Goal: Information Seeking & Learning: Find contact information

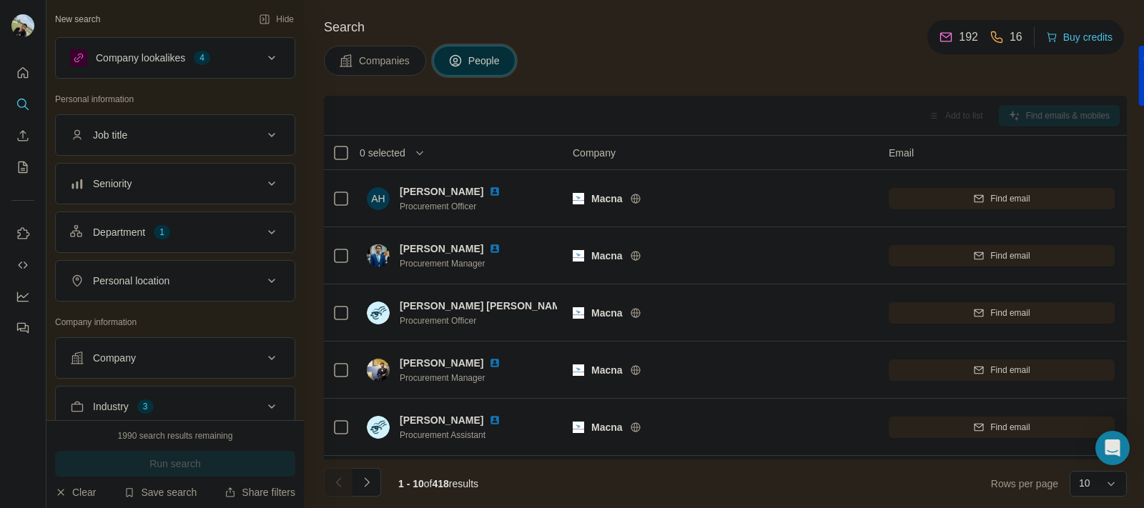
scroll to position [291, 0]
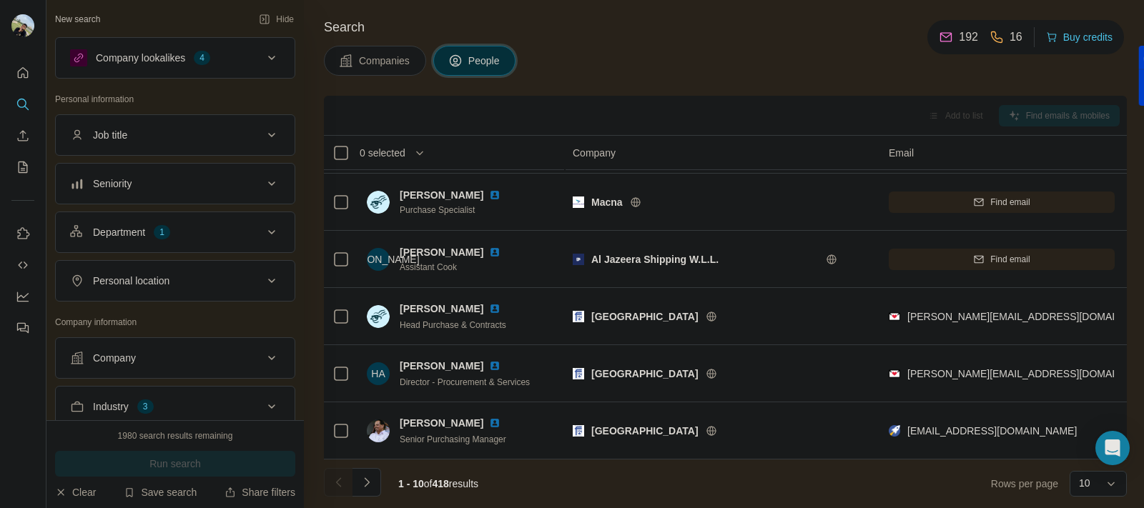
click at [245, 230] on div "Department 1" at bounding box center [166, 232] width 193 height 14
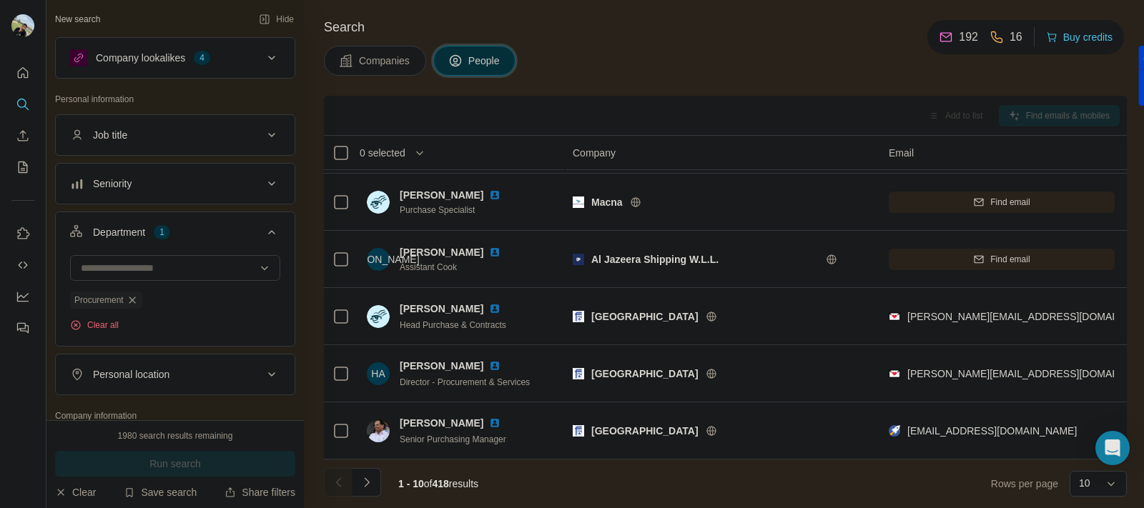
click at [245, 230] on div "Department 1" at bounding box center [166, 232] width 193 height 14
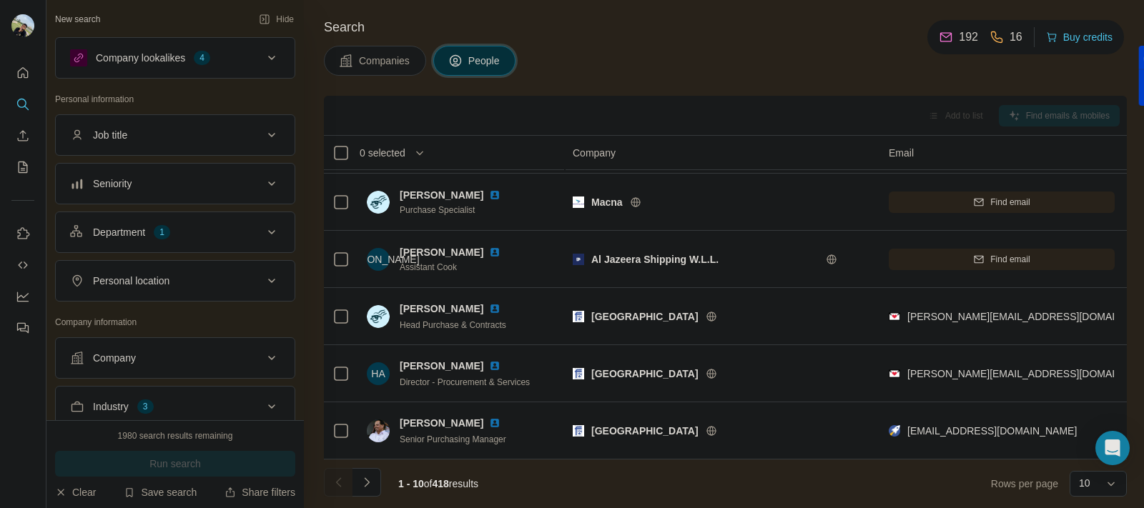
click at [247, 56] on div "Company lookalikes 4" at bounding box center [166, 57] width 193 height 17
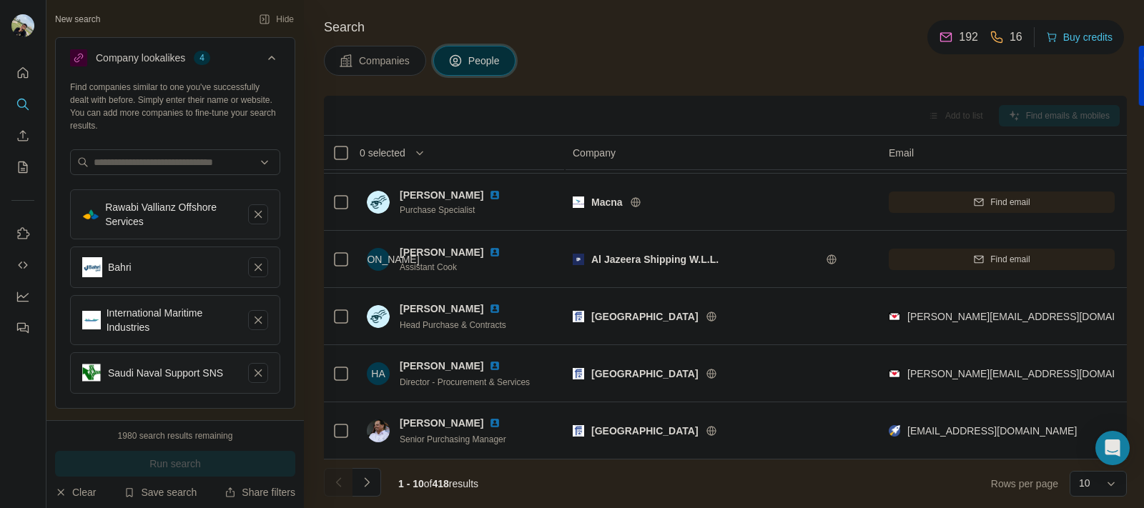
click at [247, 56] on div "Company lookalikes 4" at bounding box center [166, 57] width 193 height 17
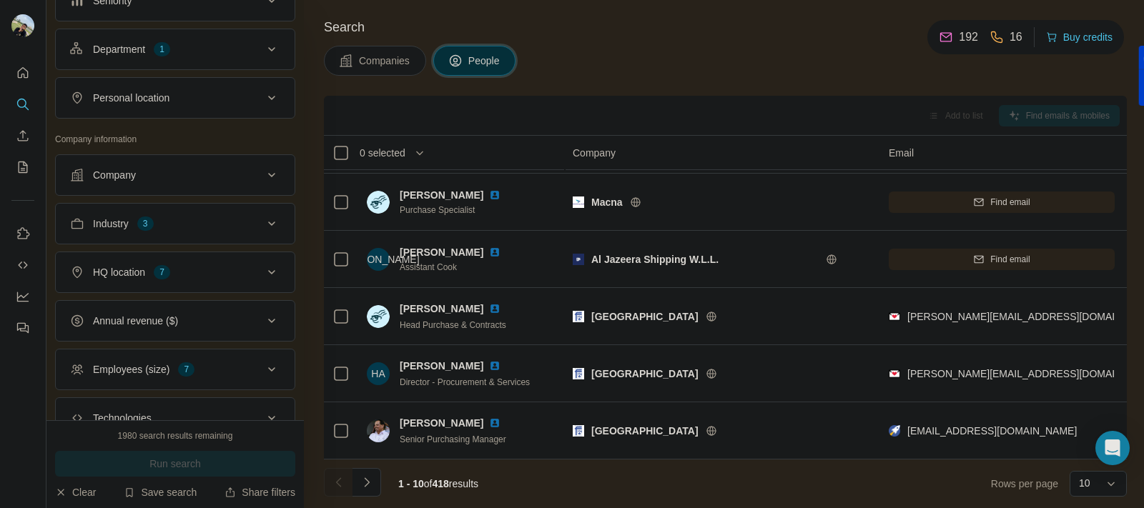
scroll to position [184, 0]
click at [248, 167] on button "Company" at bounding box center [175, 174] width 239 height 34
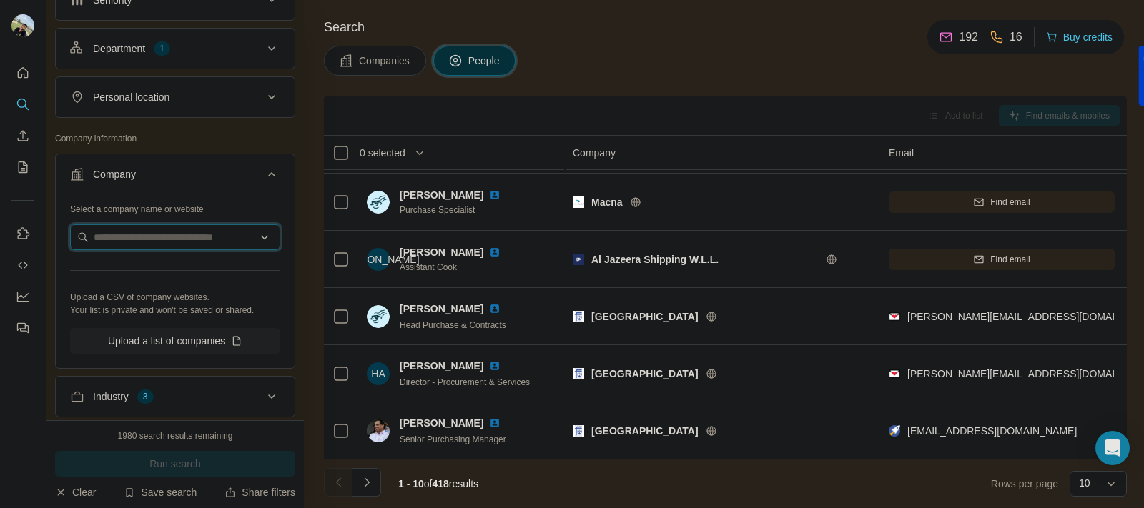
click at [198, 240] on input "text" at bounding box center [175, 238] width 210 height 26
click at [177, 237] on input "text" at bounding box center [175, 238] width 210 height 26
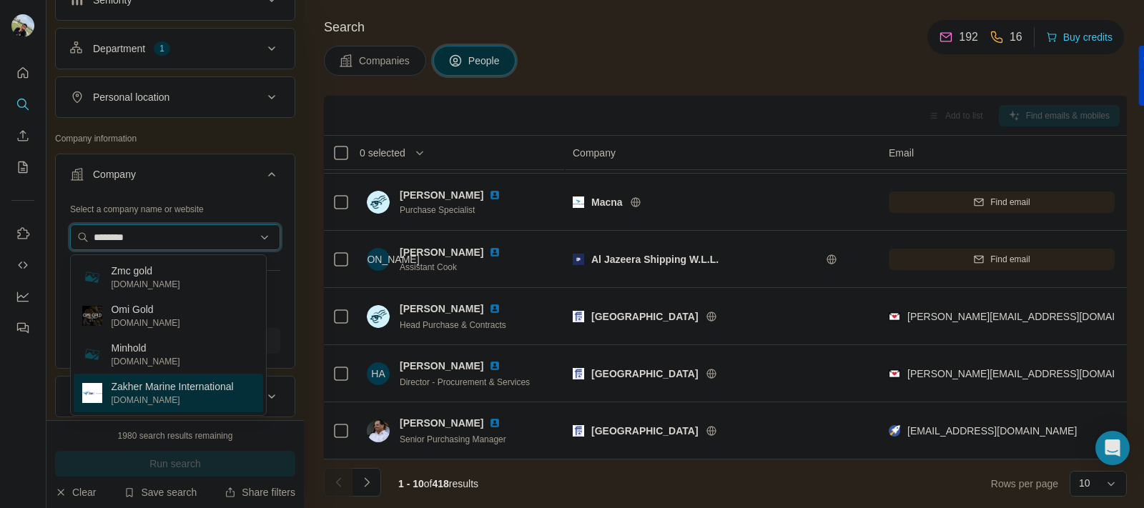
type input "********"
click at [184, 386] on p "Zakher Marine International" at bounding box center [172, 387] width 122 height 14
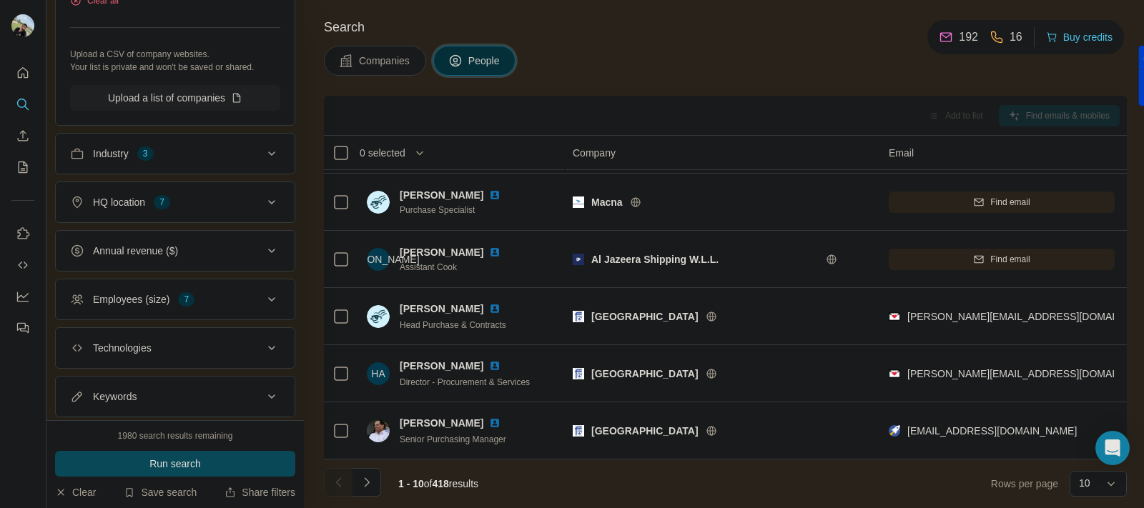
scroll to position [477, 0]
click at [187, 142] on button "Industry 3" at bounding box center [175, 153] width 239 height 34
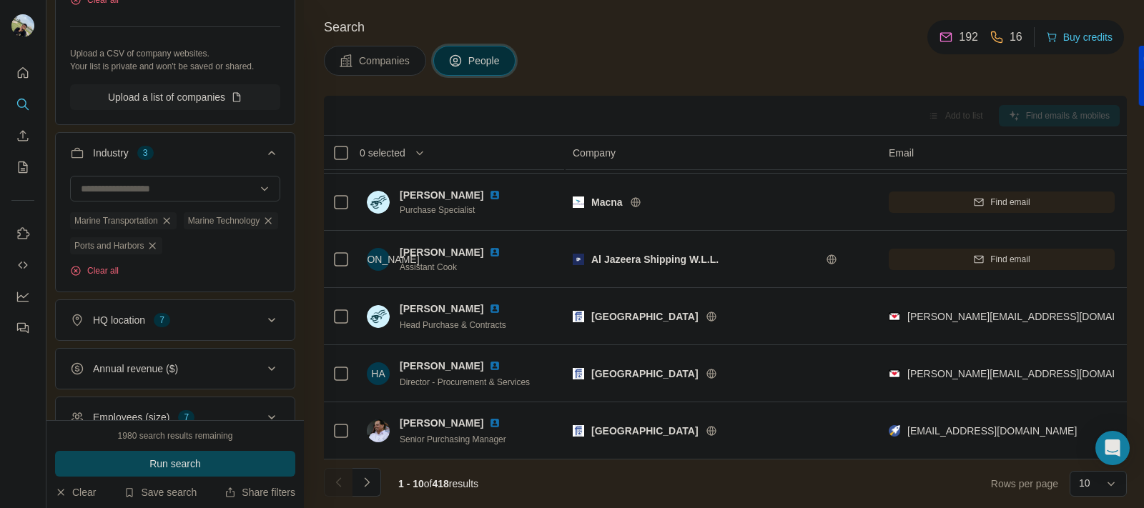
click at [187, 142] on button "Industry 3" at bounding box center [175, 156] width 239 height 40
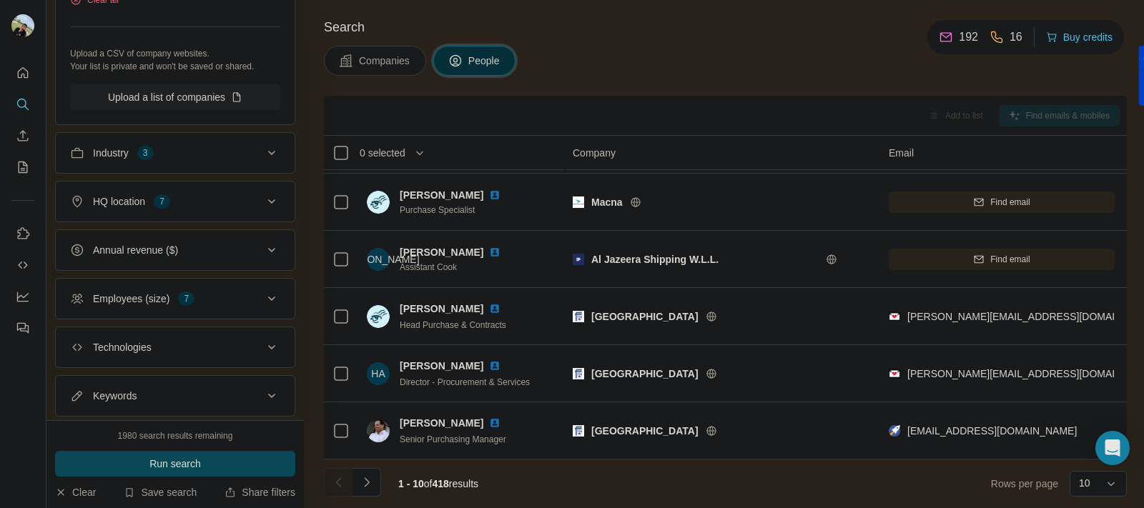
click at [184, 199] on div "HQ location 7" at bounding box center [166, 201] width 193 height 14
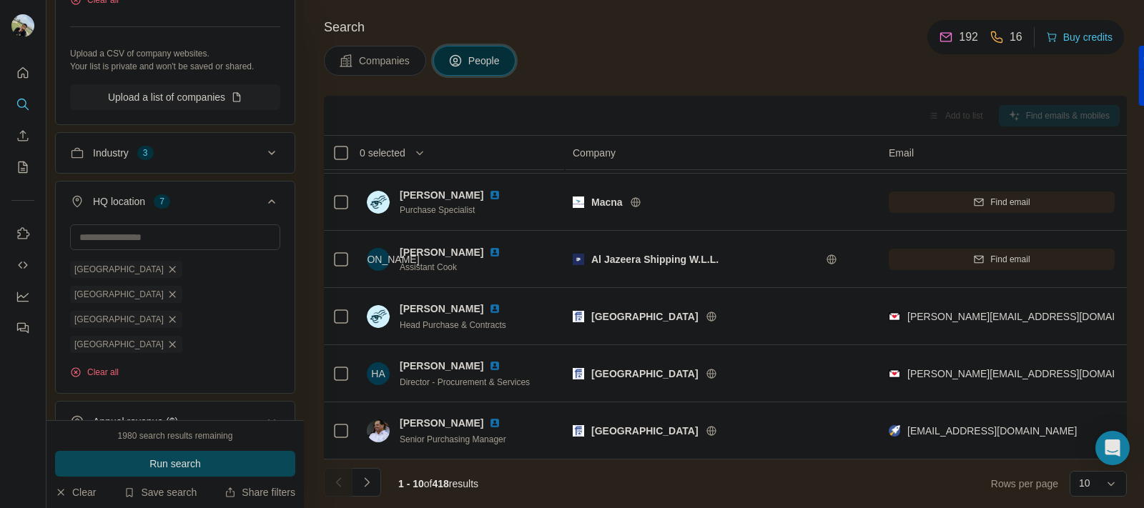
click at [184, 200] on div "HQ location 7" at bounding box center [166, 201] width 193 height 14
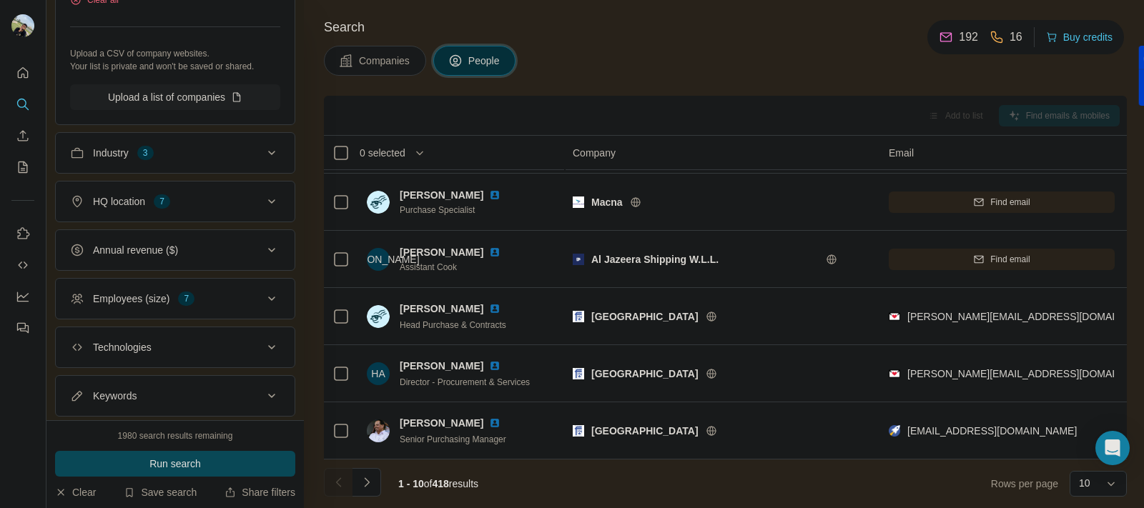
click at [209, 292] on button "Employees (size) 7" at bounding box center [175, 299] width 239 height 34
click at [209, 292] on button "Employees (size) 7" at bounding box center [175, 302] width 239 height 40
click at [209, 292] on button "Employees (size) 7" at bounding box center [175, 299] width 239 height 34
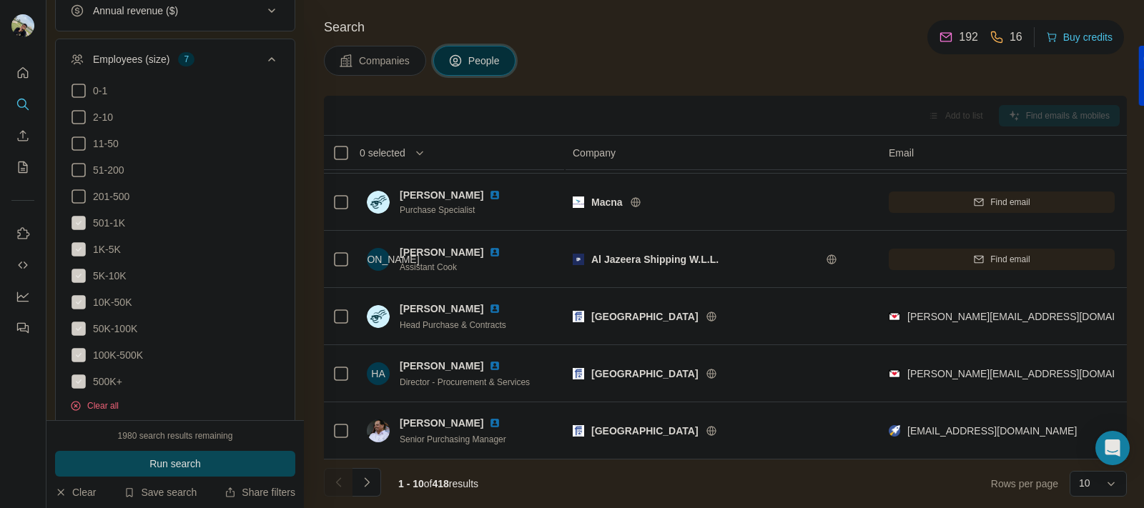
scroll to position [719, 0]
click at [263, 63] on icon at bounding box center [271, 57] width 17 height 17
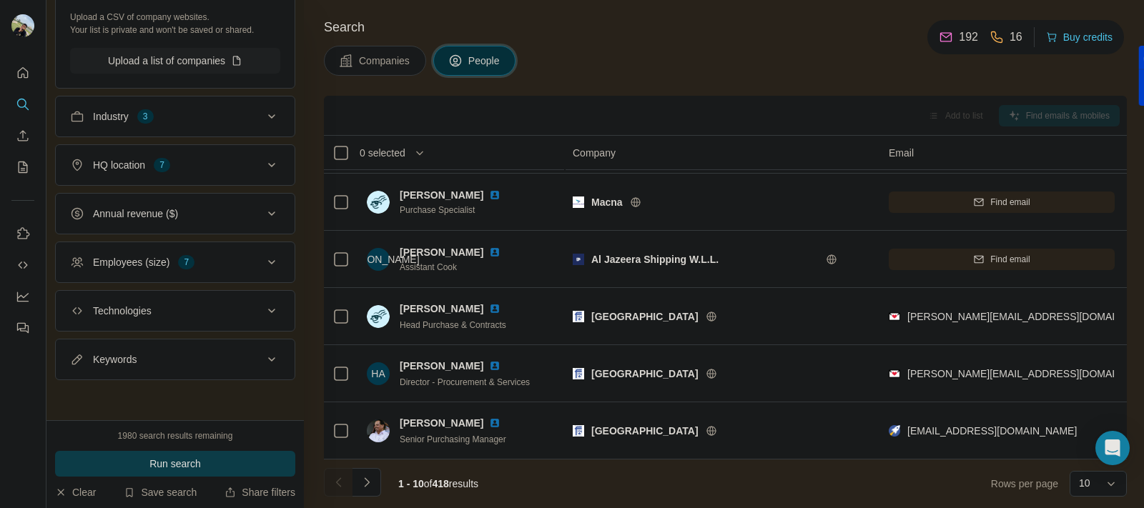
click at [211, 459] on button "Run search" at bounding box center [175, 464] width 240 height 26
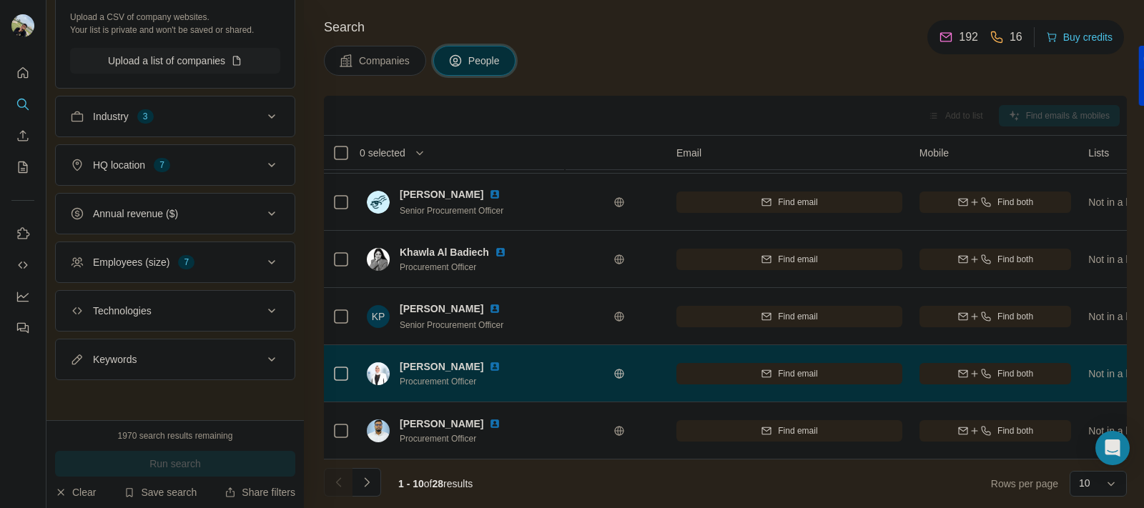
scroll to position [291, 213]
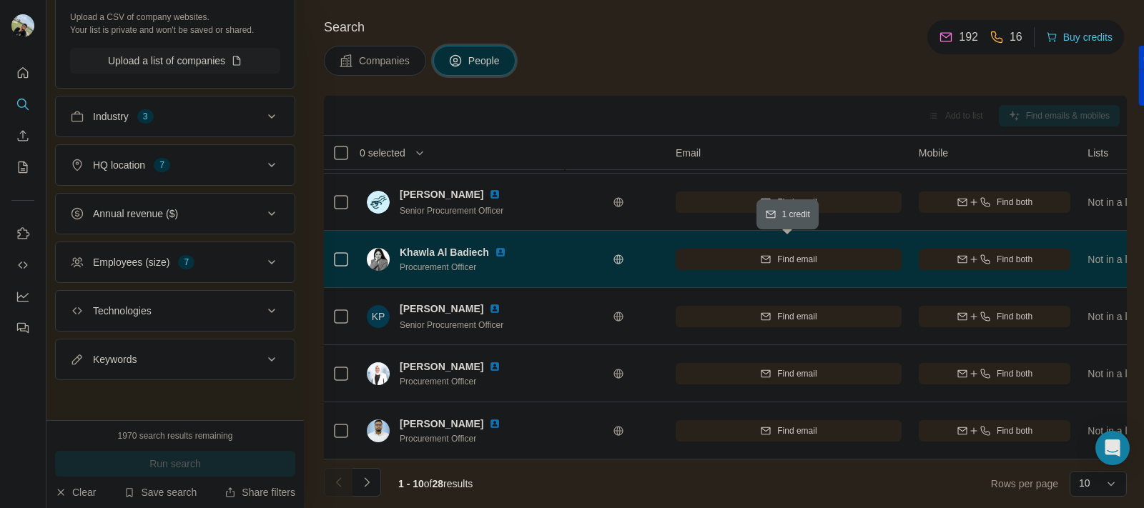
click at [803, 253] on span "Find email" at bounding box center [796, 259] width 39 height 13
click at [641, 61] on div "Companies People" at bounding box center [725, 61] width 803 height 30
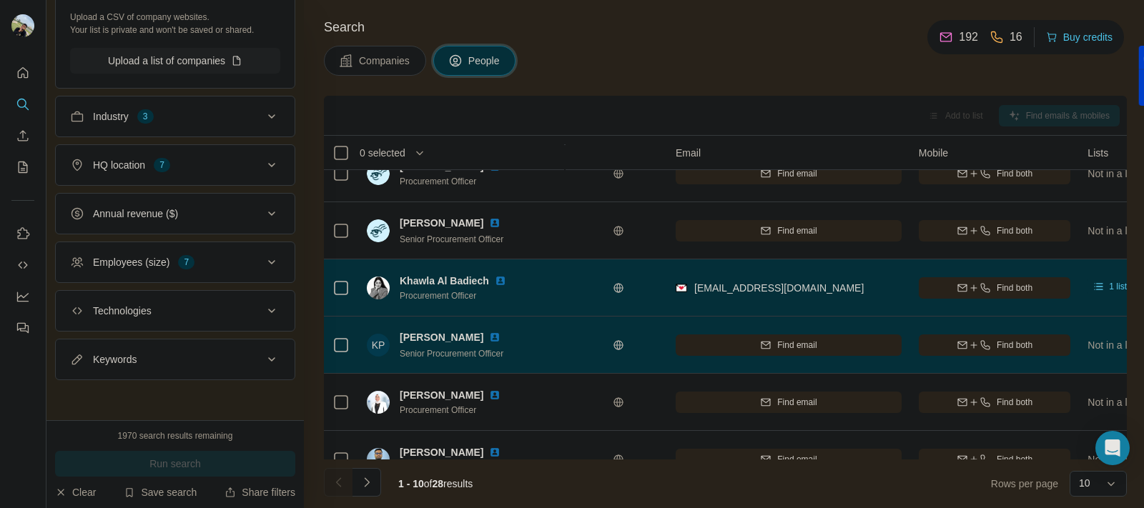
click at [498, 317] on td "KP [PERSON_NAME] Senior Procurement Officer" at bounding box center [461, 345] width 207 height 57
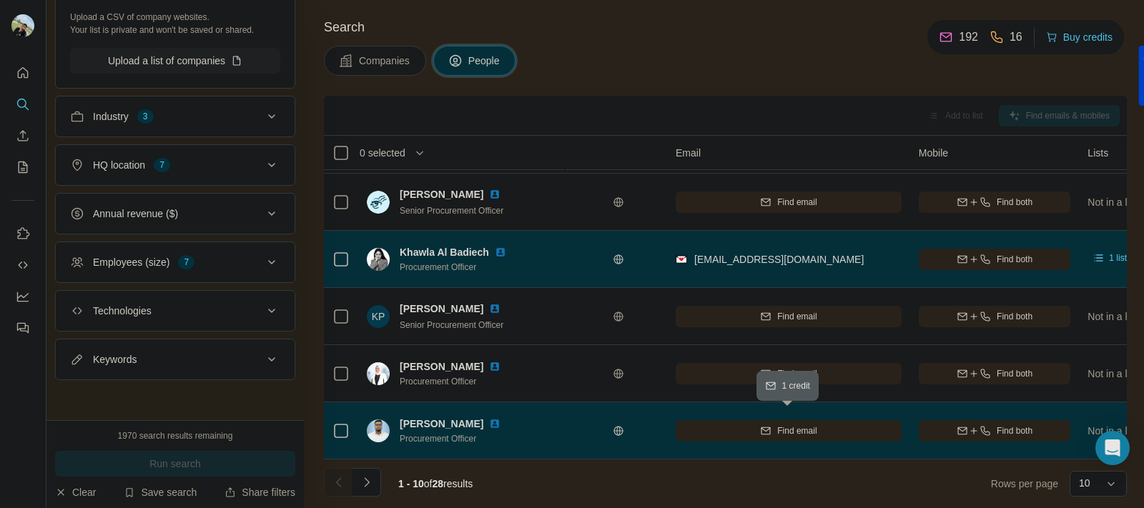
click at [744, 420] on button "Find email" at bounding box center [789, 430] width 226 height 21
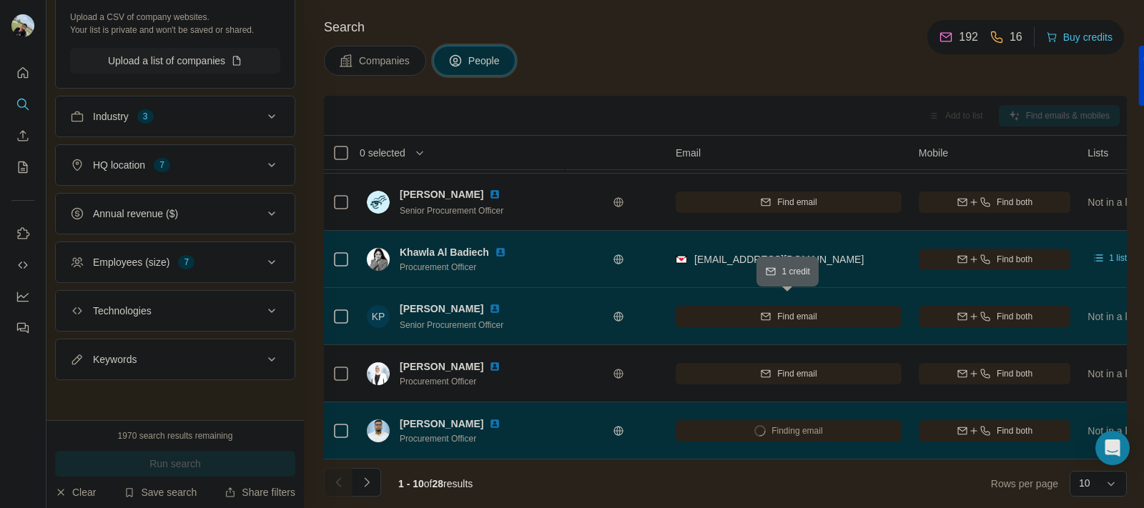
click at [752, 313] on div "Find email" at bounding box center [789, 316] width 226 height 13
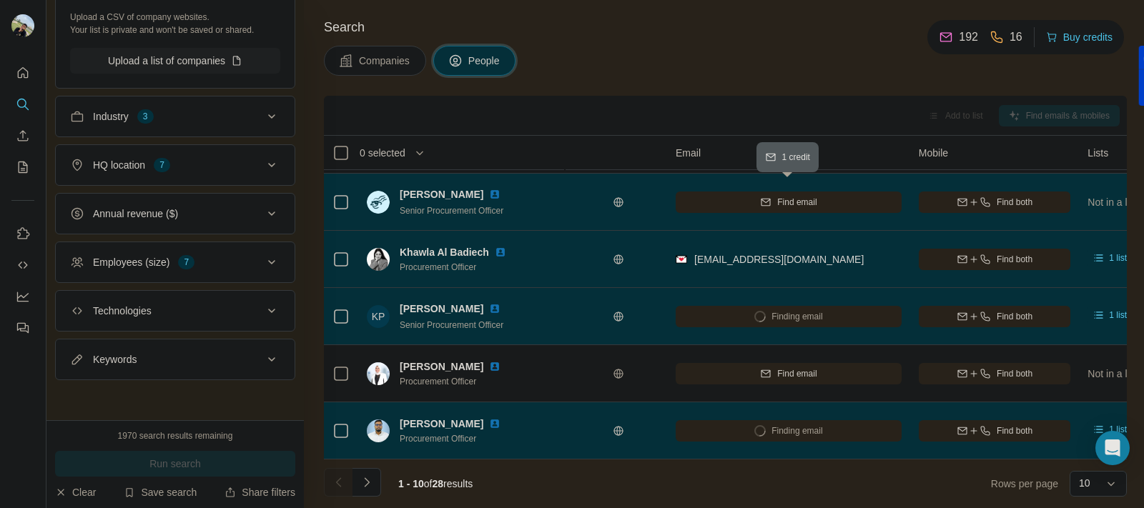
click at [726, 196] on div "Find email" at bounding box center [789, 202] width 226 height 13
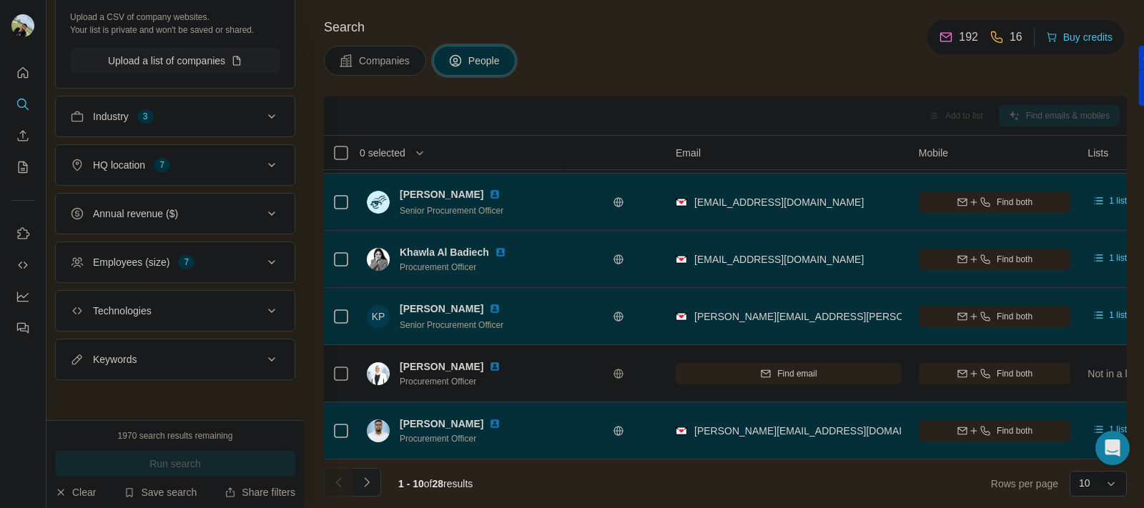
click at [370, 483] on icon "Navigate to next page" at bounding box center [367, 483] width 14 height 14
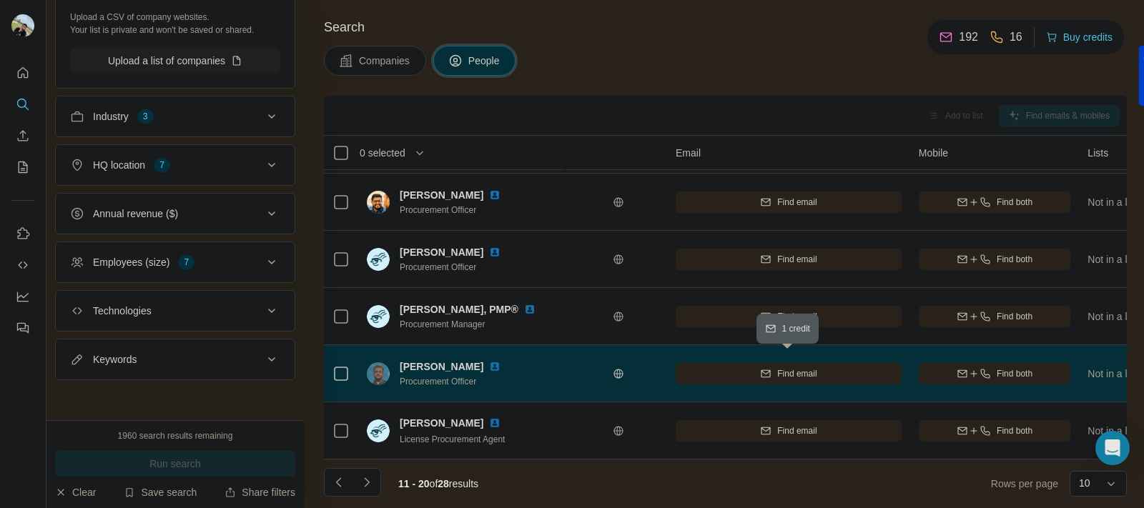
click at [780, 368] on span "Find email" at bounding box center [796, 374] width 39 height 13
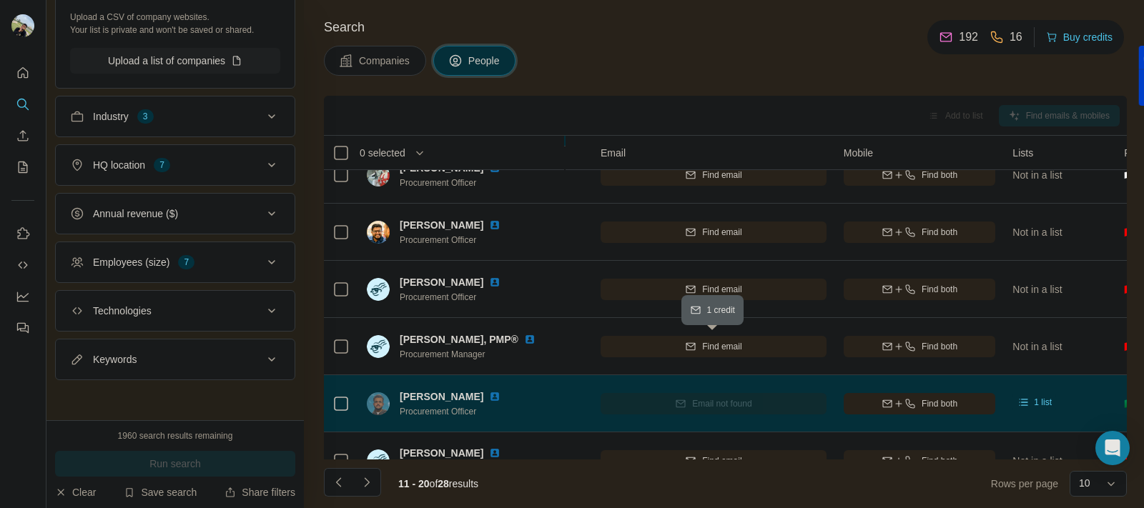
scroll to position [291, 288]
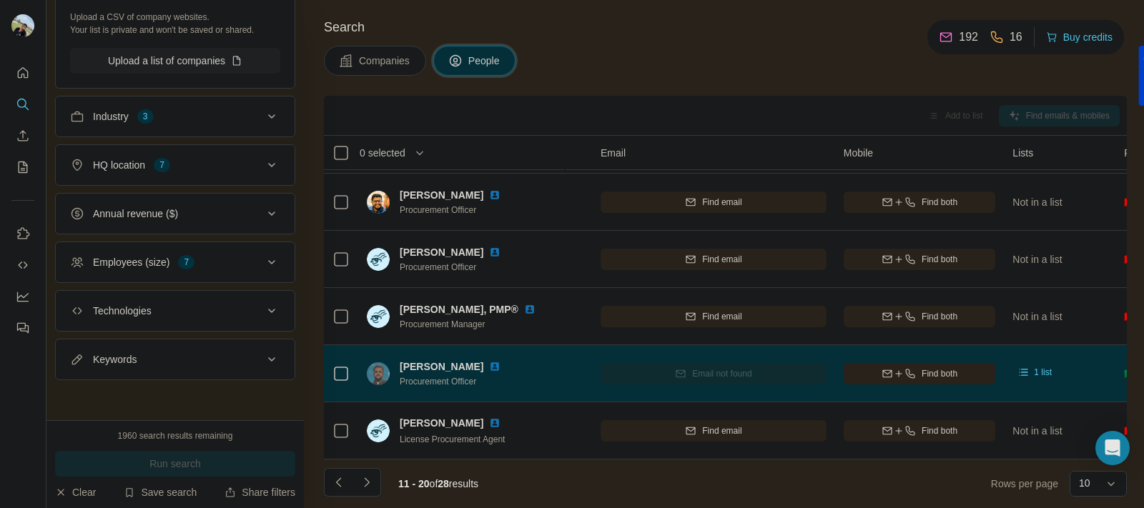
drag, startPoint x: 401, startPoint y: 355, endPoint x: 496, endPoint y: 340, distance: 95.5
click at [496, 345] on td "[PERSON_NAME] Procurement Officer" at bounding box center [461, 373] width 207 height 57
copy span "[PERSON_NAME]"
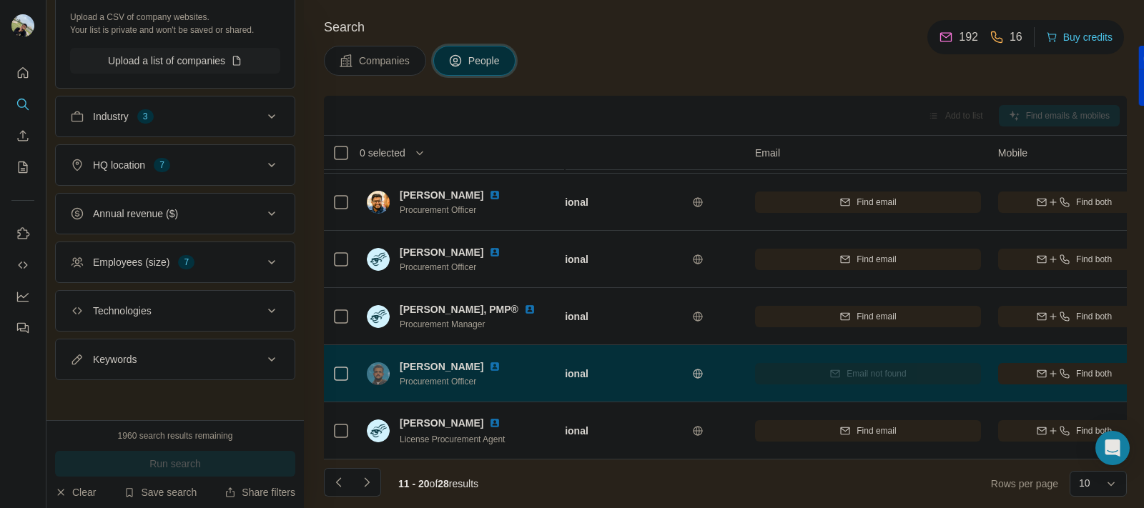
scroll to position [291, 0]
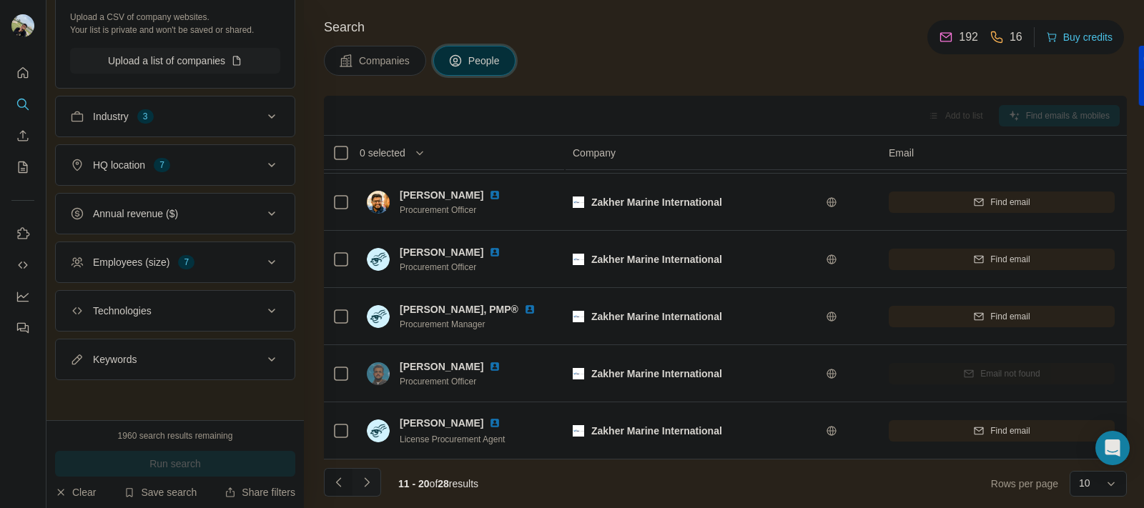
click at [363, 473] on button "Navigate to next page" at bounding box center [367, 482] width 29 height 29
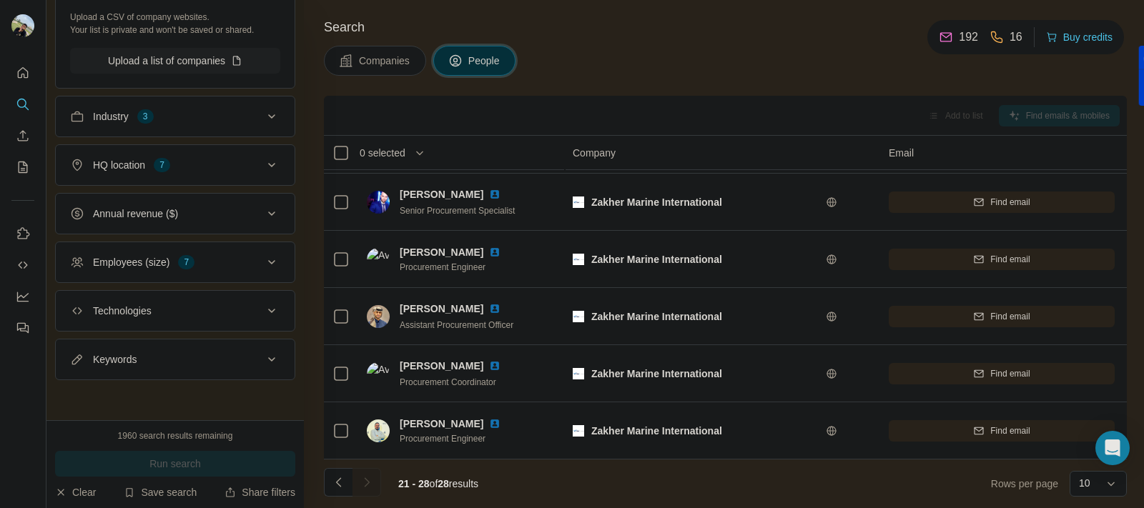
scroll to position [177, 0]
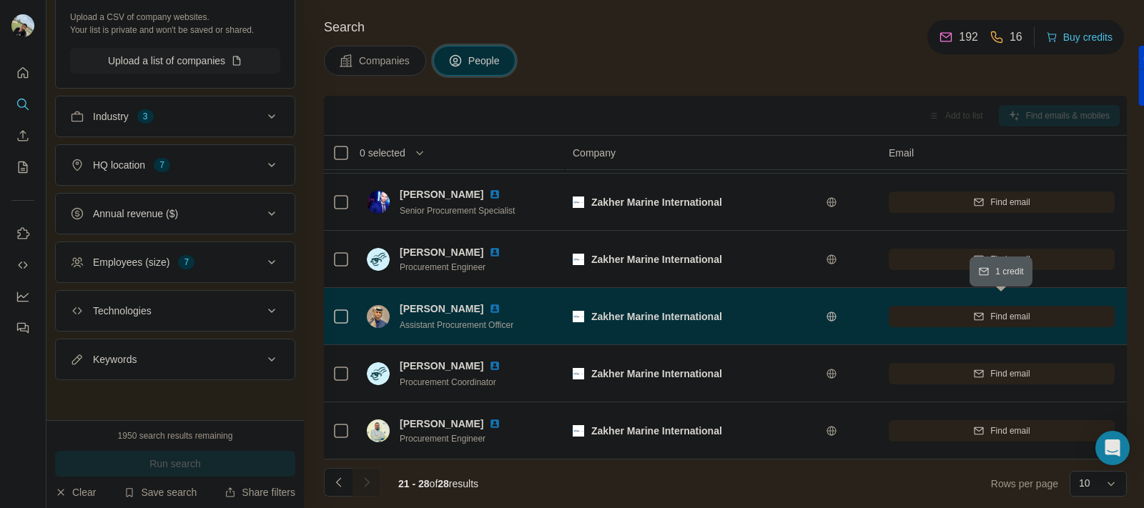
click at [935, 310] on div "Find email" at bounding box center [1002, 316] width 226 height 13
click at [340, 476] on icon "Navigate to previous page" at bounding box center [339, 483] width 14 height 14
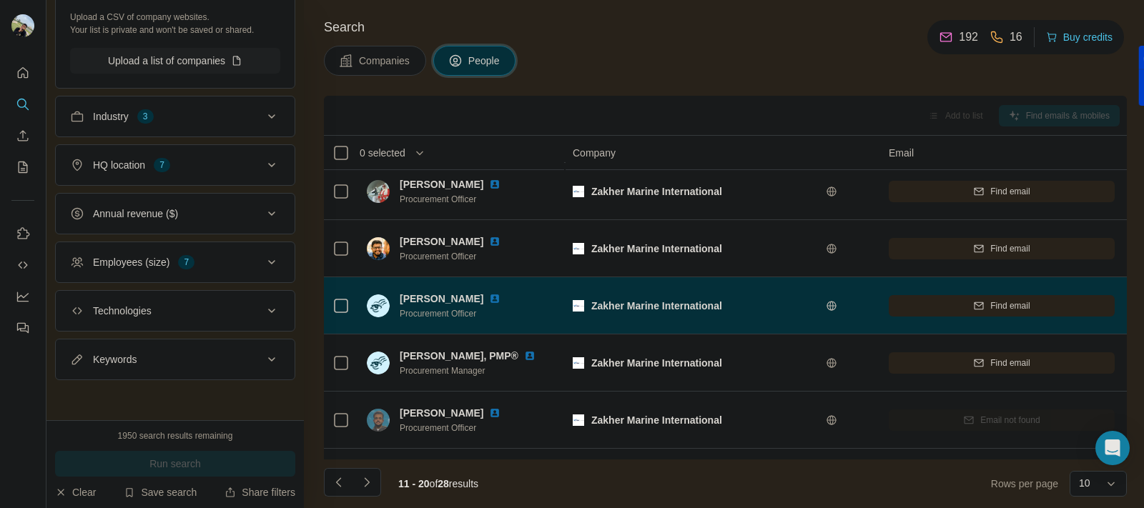
scroll to position [291, 0]
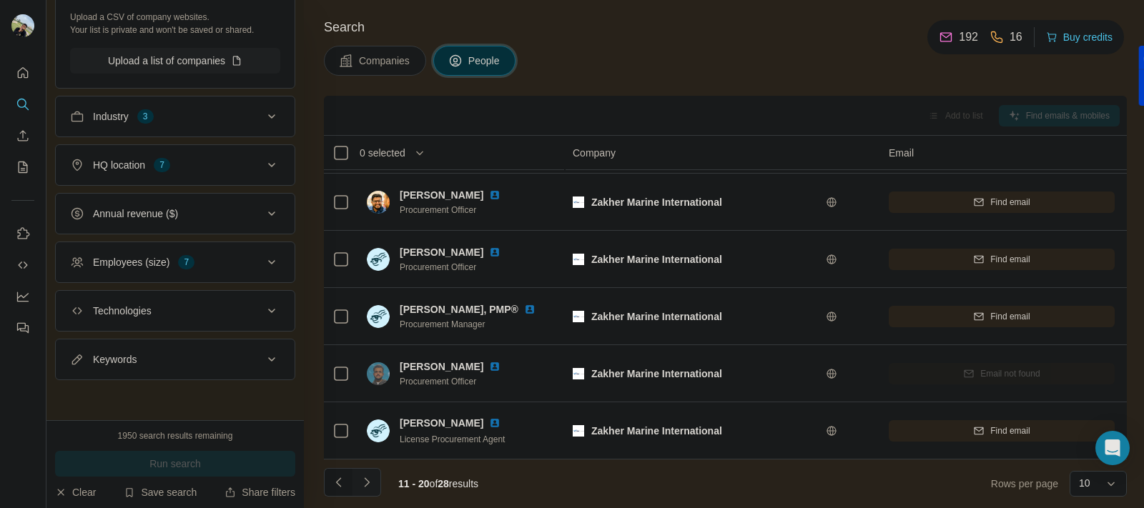
click at [370, 481] on icon "Navigate to next page" at bounding box center [367, 483] width 14 height 14
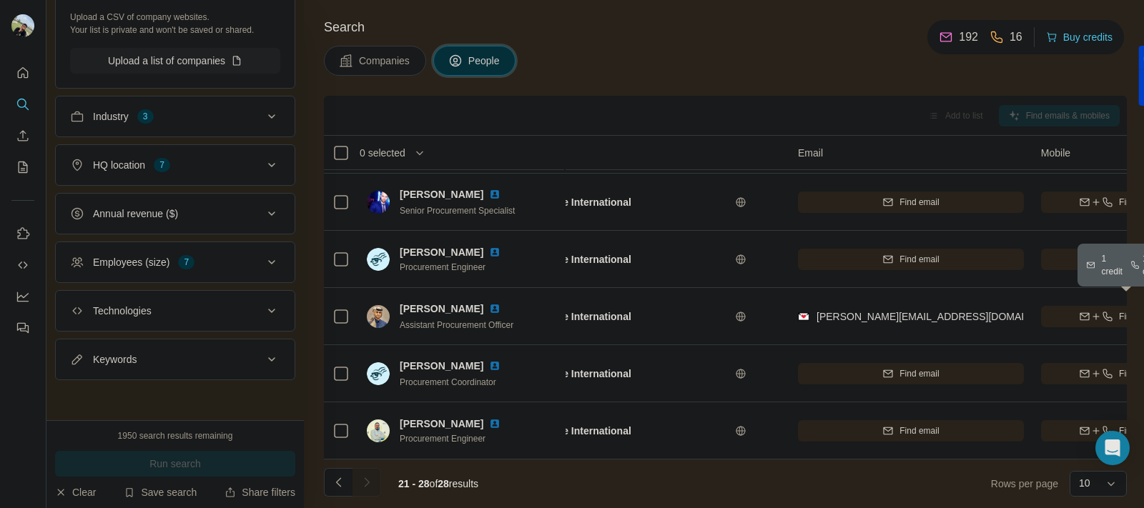
scroll to position [177, 92]
drag, startPoint x: 965, startPoint y: 308, endPoint x: 799, endPoint y: 322, distance: 167.2
click at [799, 322] on div "[PERSON_NAME][EMAIL_ADDRESS][DOMAIN_NAME]" at bounding box center [910, 316] width 226 height 39
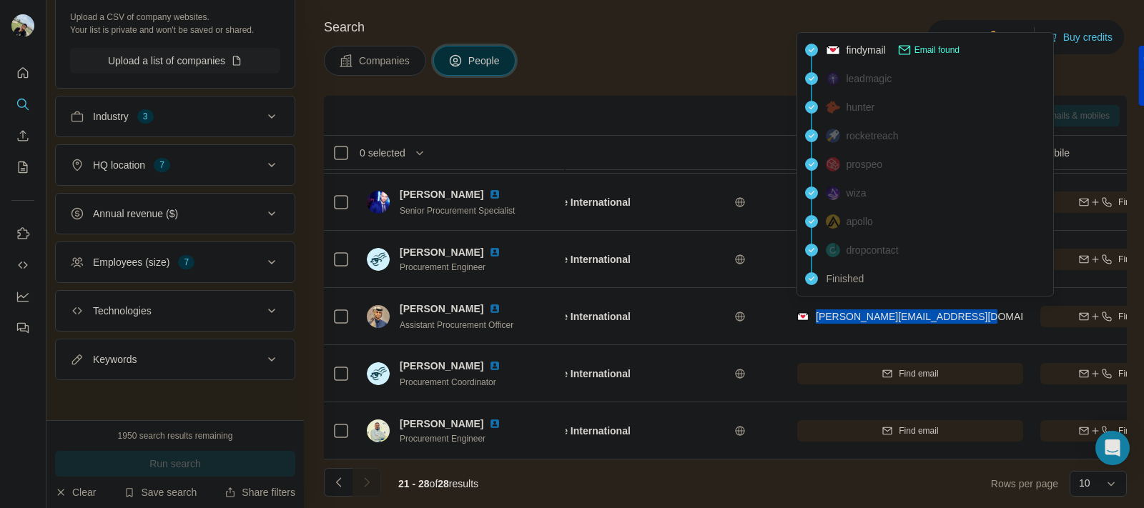
drag, startPoint x: 975, startPoint y: 305, endPoint x: 819, endPoint y: 305, distance: 155.2
click at [819, 305] on div "[PERSON_NAME][EMAIL_ADDRESS][DOMAIN_NAME]" at bounding box center [910, 316] width 226 height 39
copy span "[PERSON_NAME][EMAIL_ADDRESS][DOMAIN_NAME]"
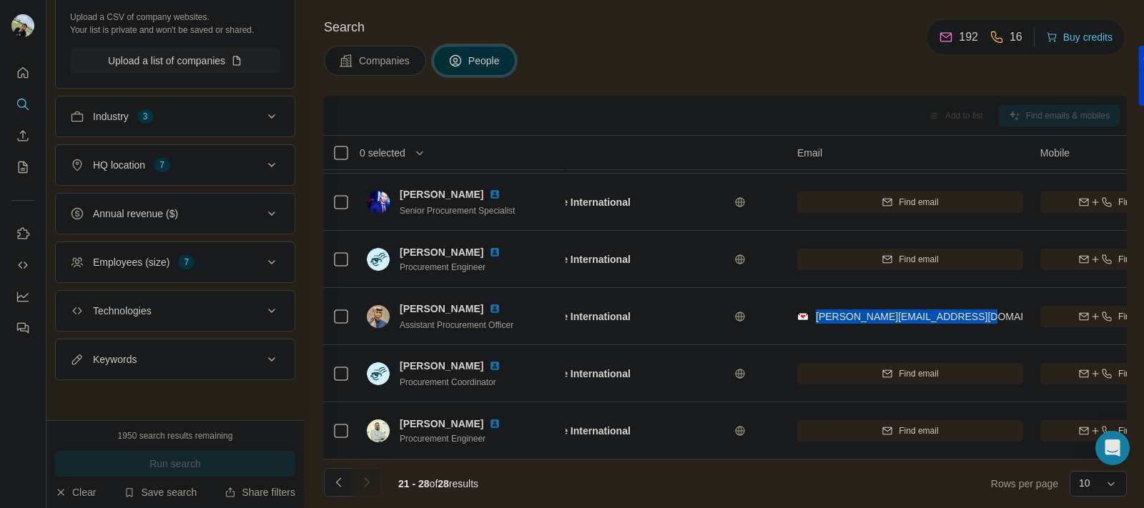
click at [336, 473] on button "Navigate to previous page" at bounding box center [338, 482] width 29 height 29
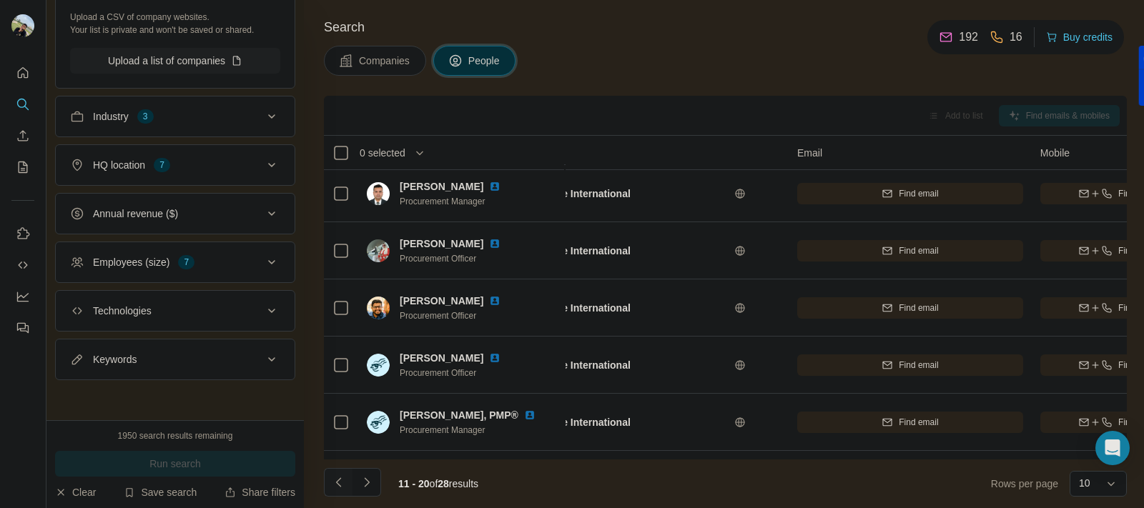
click at [338, 478] on icon "Navigate to previous page" at bounding box center [339, 483] width 14 height 14
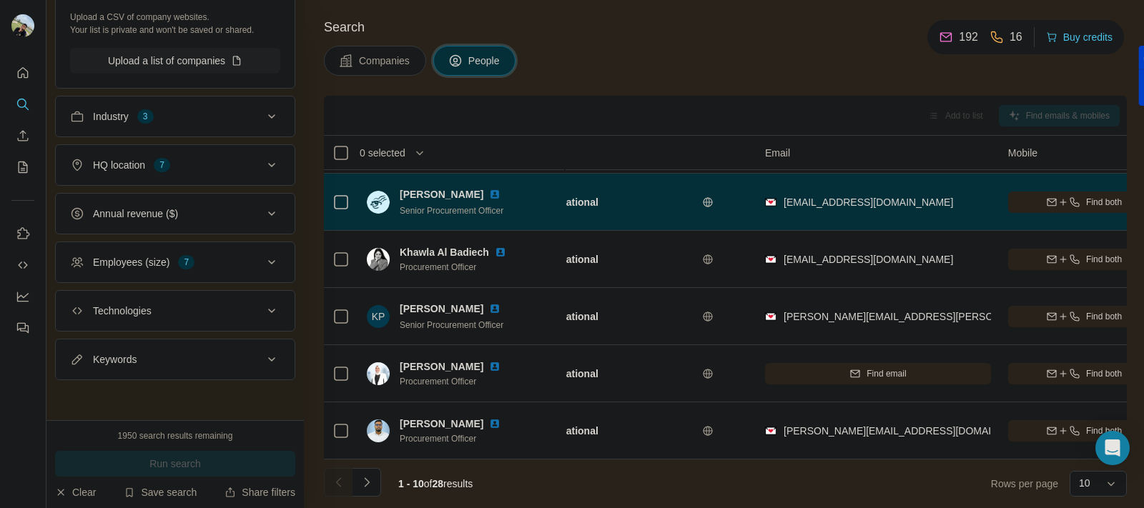
scroll to position [286, 125]
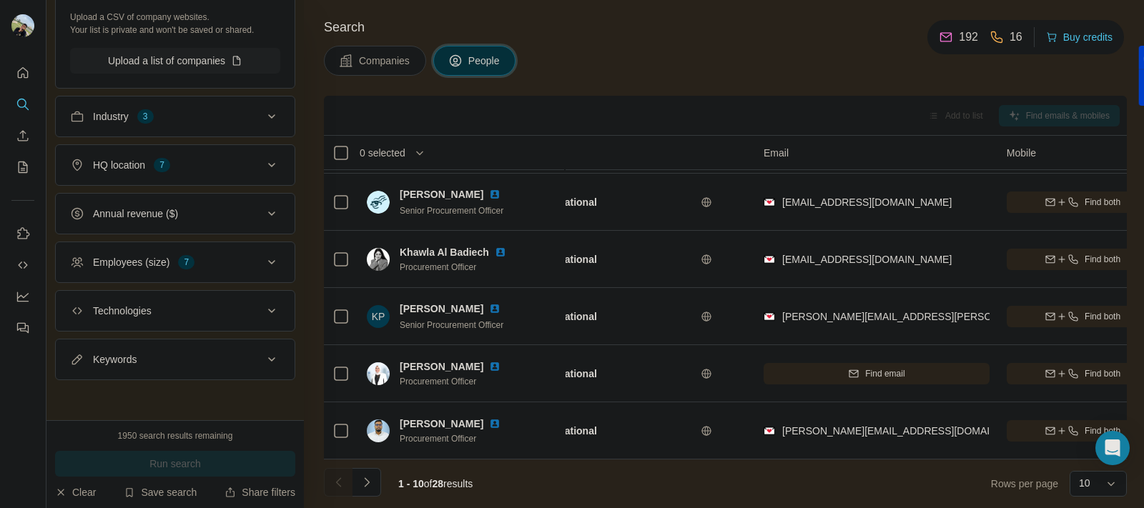
drag, startPoint x: 900, startPoint y: 311, endPoint x: 681, endPoint y: 50, distance: 340.1
click at [681, 50] on div "Companies People" at bounding box center [725, 61] width 803 height 30
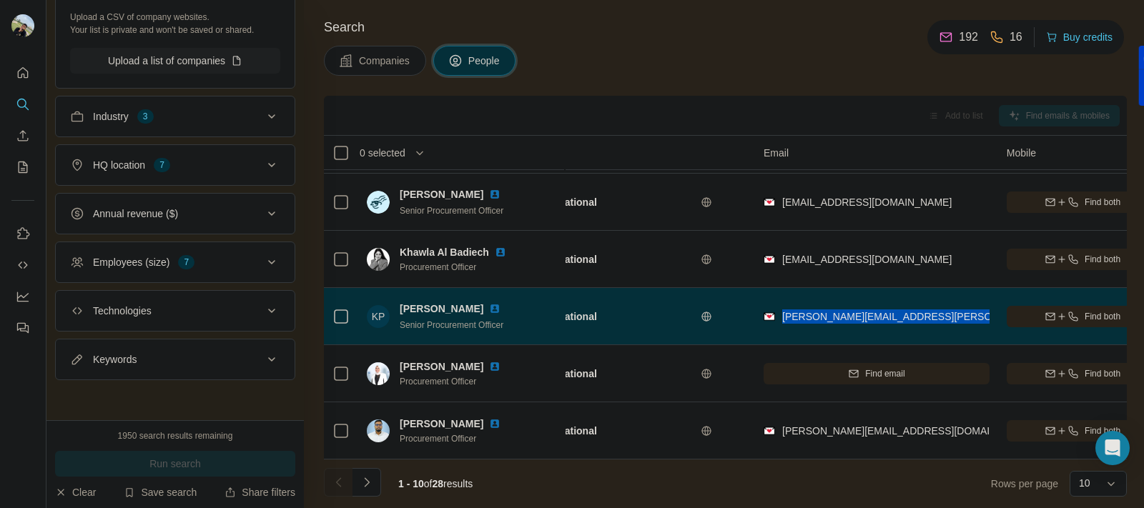
drag, startPoint x: 960, startPoint y: 316, endPoint x: 780, endPoint y: 325, distance: 180.4
click at [780, 325] on div "[PERSON_NAME][EMAIL_ADDRESS][PERSON_NAME][DOMAIN_NAME]" at bounding box center [877, 316] width 226 height 39
copy span "[PERSON_NAME][EMAIL_ADDRESS][PERSON_NAME][DOMAIN_NAME]"
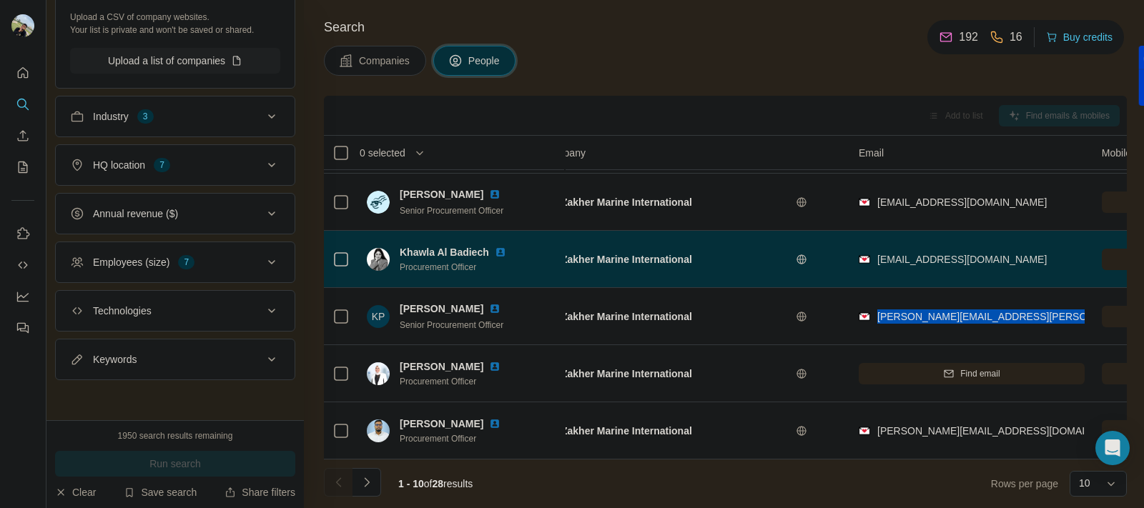
scroll to position [291, 0]
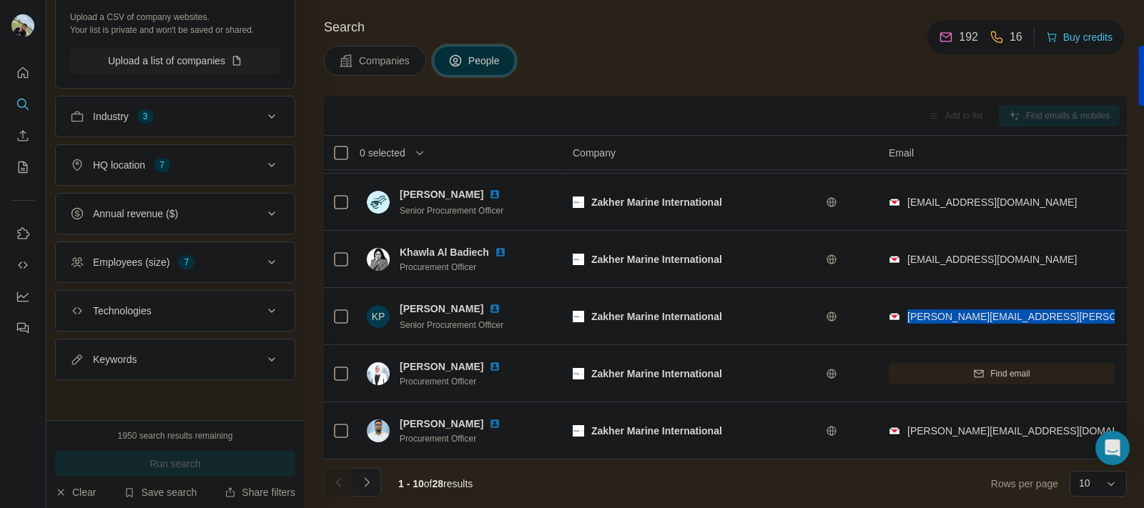
click at [366, 490] on icon "Navigate to next page" at bounding box center [367, 483] width 14 height 14
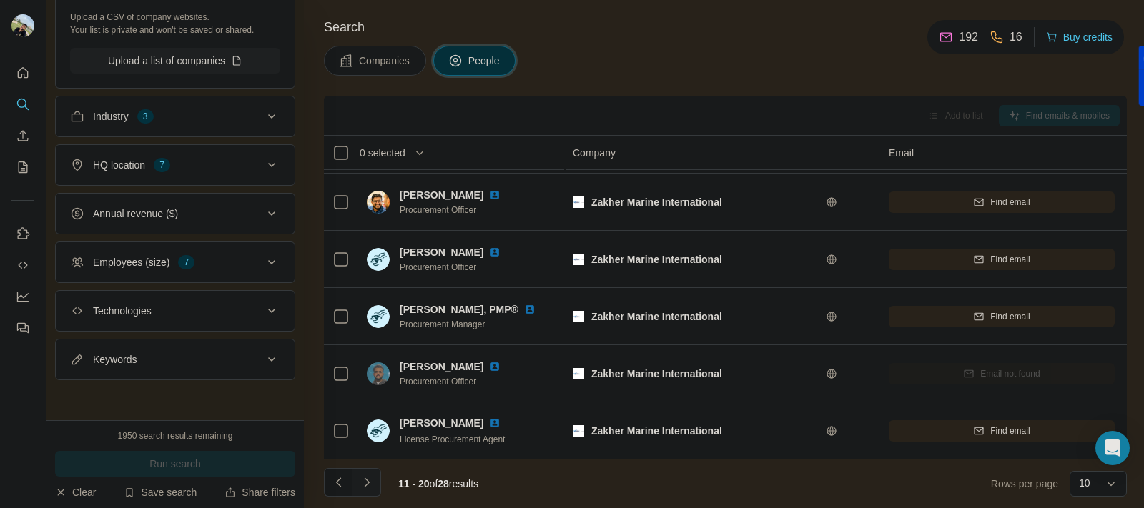
click at [366, 484] on icon "Navigate to next page" at bounding box center [367, 483] width 14 height 14
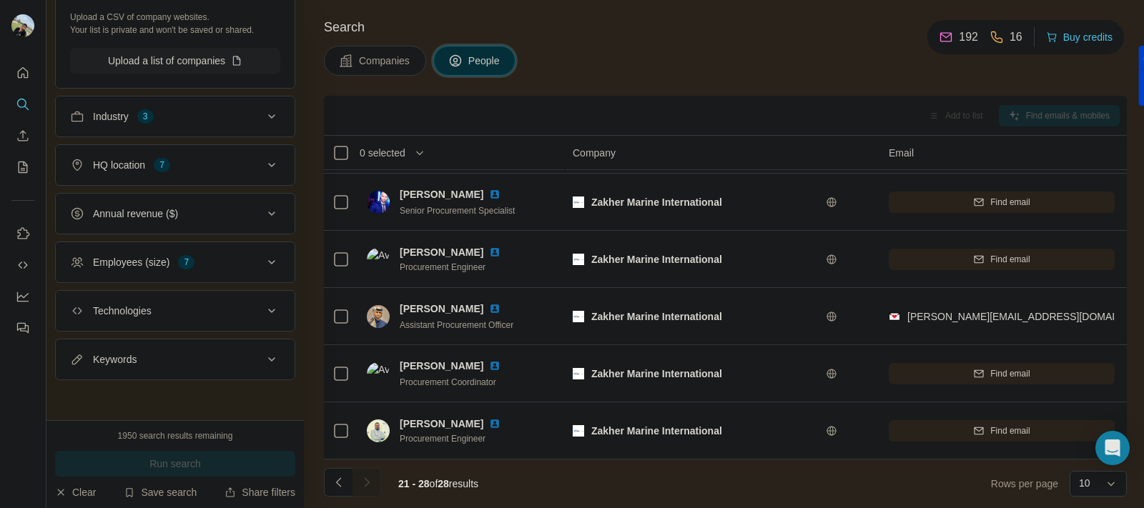
scroll to position [177, 0]
click at [344, 478] on icon "Navigate to previous page" at bounding box center [339, 483] width 14 height 14
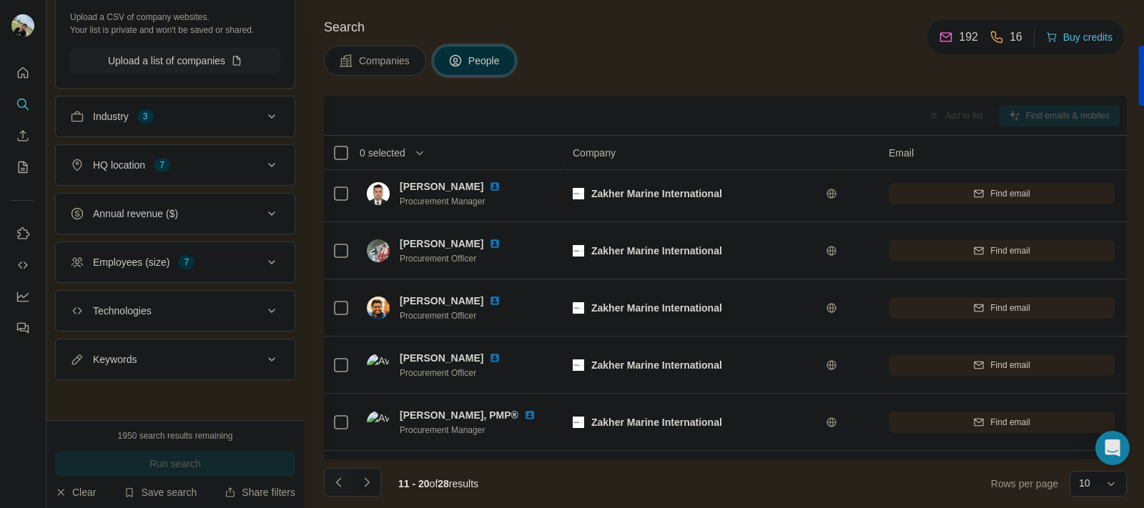
scroll to position [291, 0]
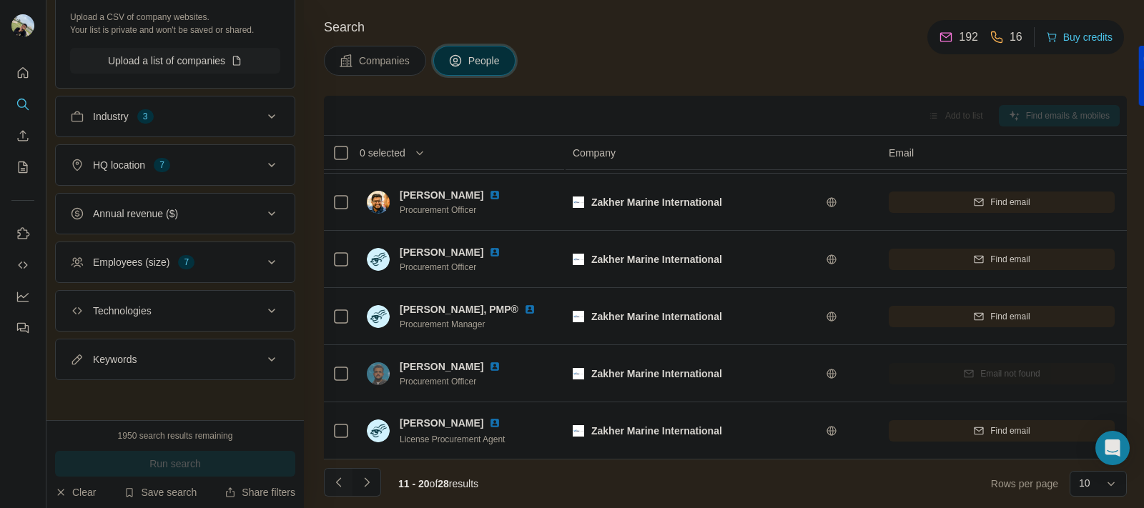
click at [344, 478] on icon "Navigate to previous page" at bounding box center [339, 483] width 14 height 14
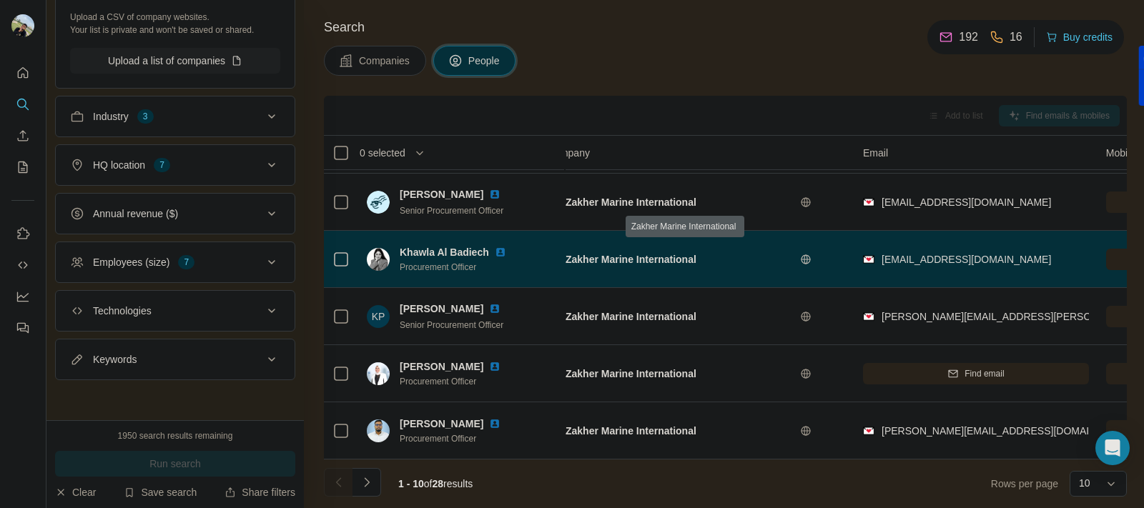
scroll to position [291, 26]
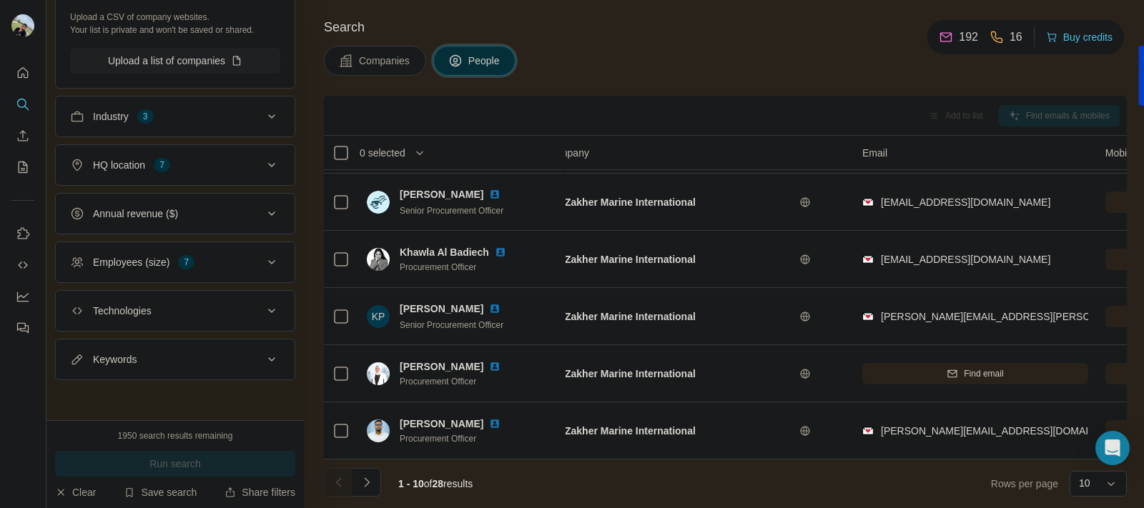
click at [719, 83] on div "Search Companies People Add to list Find emails & mobiles 0 selected People Com…" at bounding box center [724, 254] width 840 height 508
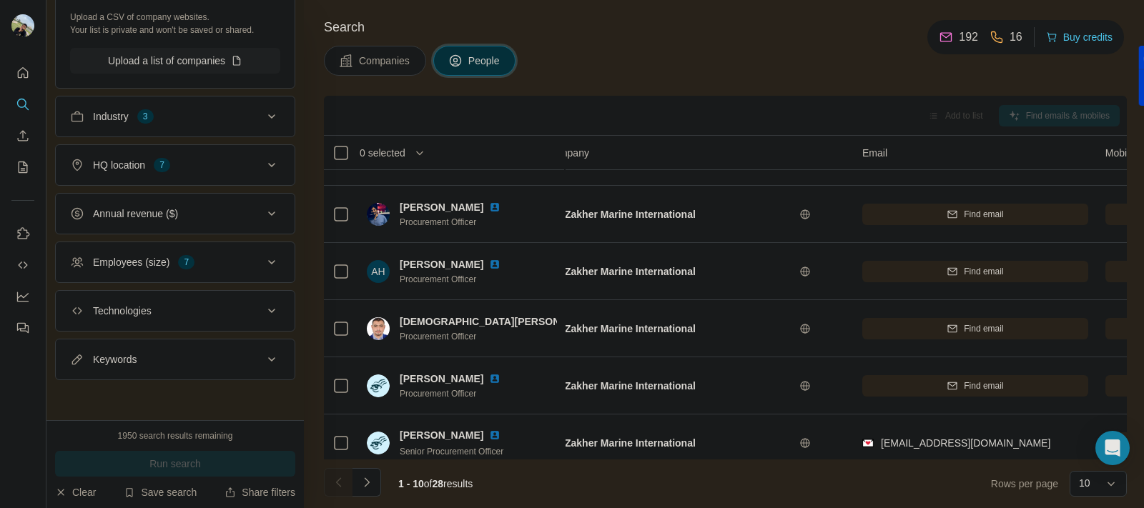
scroll to position [0, 26]
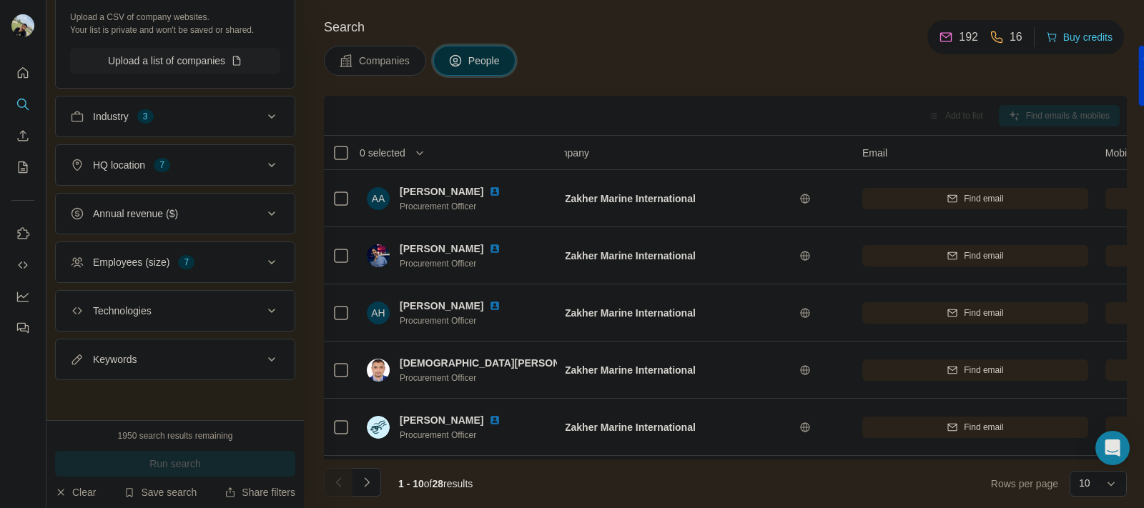
click at [687, 348] on td "Zakher Marine International" at bounding box center [696, 370] width 316 height 57
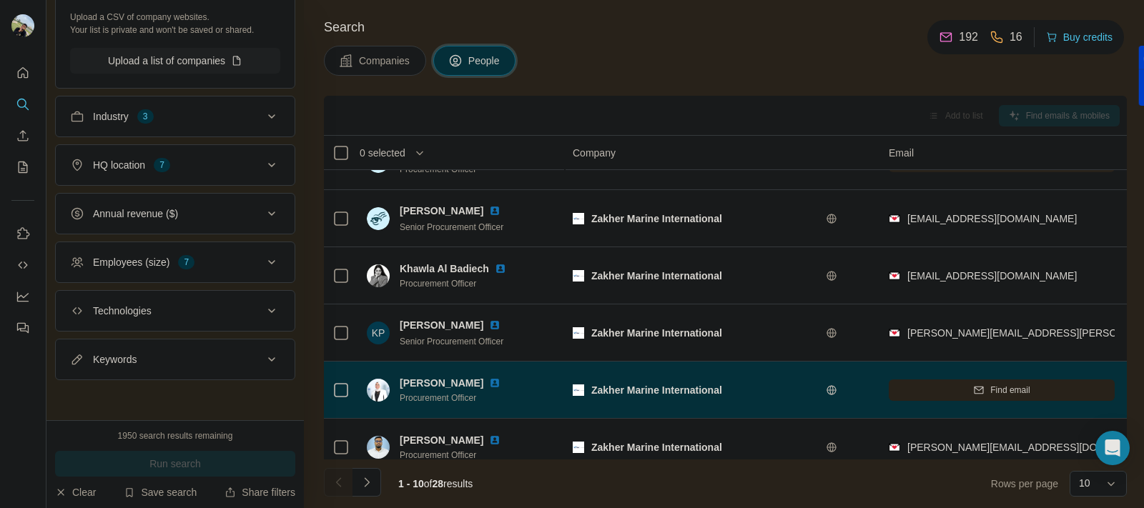
scroll to position [291, 0]
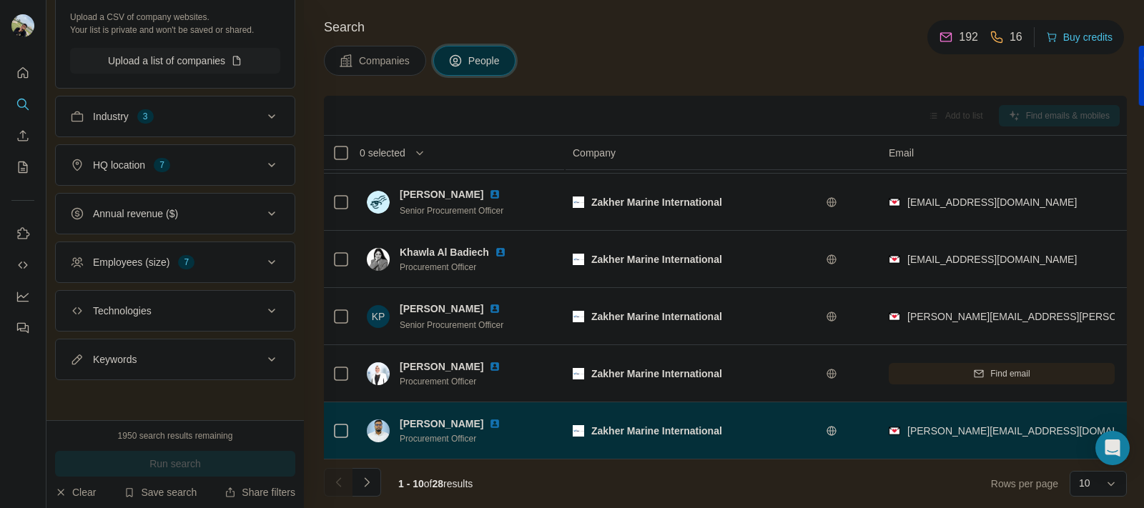
drag, startPoint x: 519, startPoint y: 415, endPoint x: 397, endPoint y: 411, distance: 122.3
click at [397, 417] on div "[PERSON_NAME] Procurement Officer" at bounding box center [442, 431] width 151 height 29
copy span "[PERSON_NAME]"
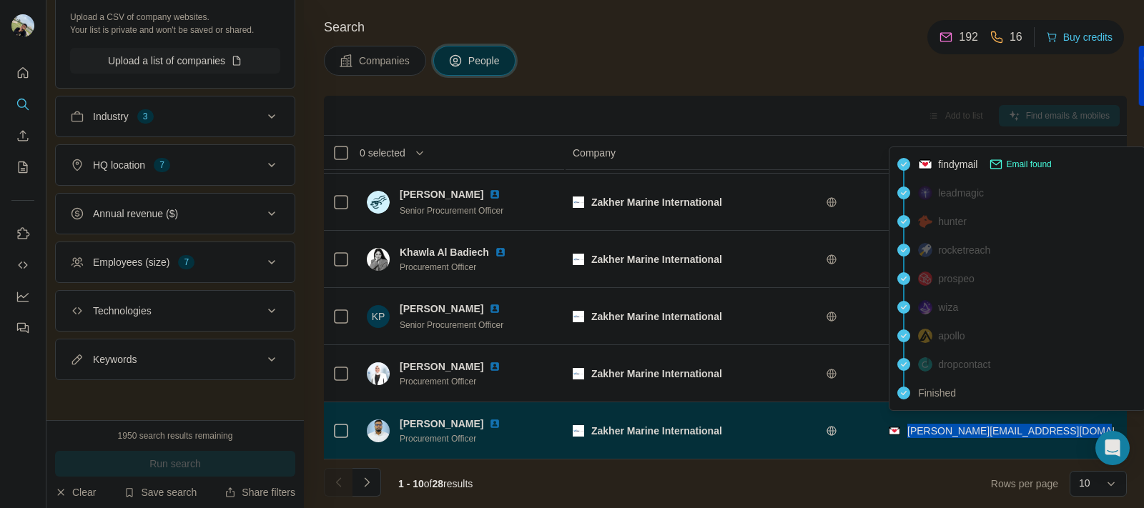
drag, startPoint x: 1098, startPoint y: 420, endPoint x: 903, endPoint y: 429, distance: 195.4
click at [903, 429] on div "[PERSON_NAME][EMAIL_ADDRESS][DOMAIN_NAME]" at bounding box center [1018, 431] width 259 height 14
copy span "[PERSON_NAME][EMAIL_ADDRESS][DOMAIN_NAME]"
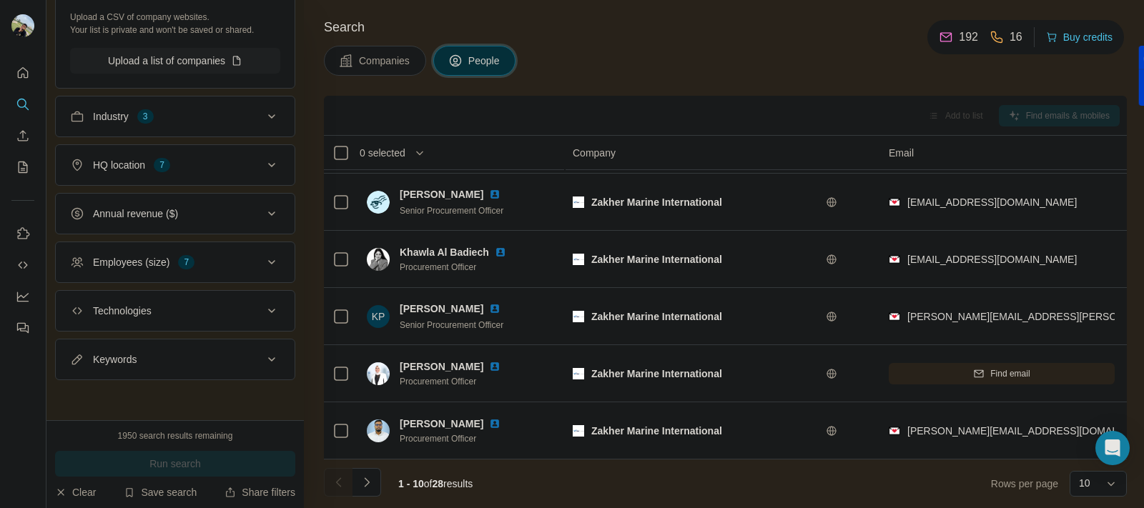
click at [674, 59] on div "Companies People" at bounding box center [725, 61] width 803 height 30
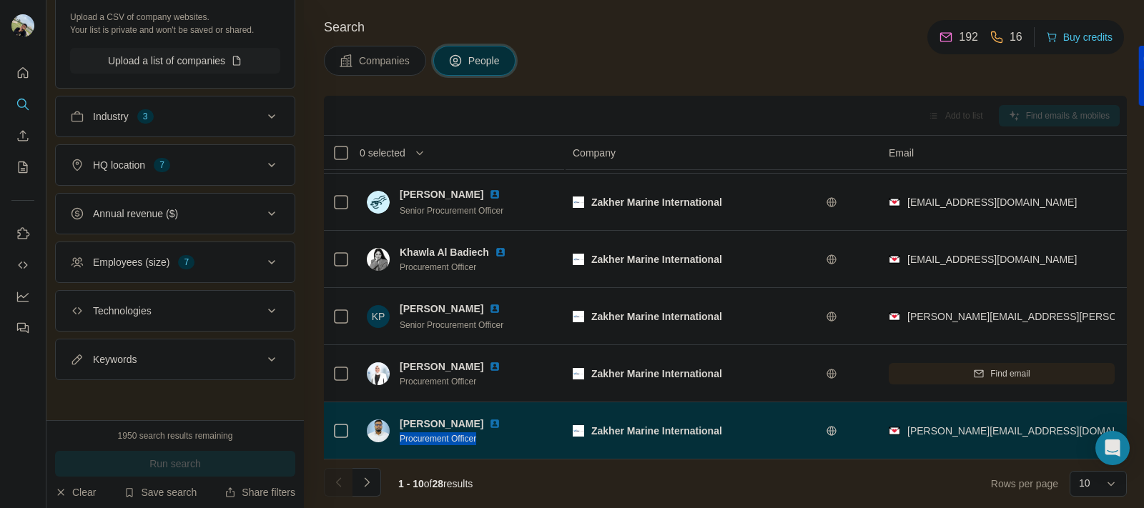
drag, startPoint x: 487, startPoint y: 426, endPoint x: 395, endPoint y: 430, distance: 91.6
click at [395, 430] on div "[PERSON_NAME] Procurement Officer" at bounding box center [442, 431] width 151 height 29
copy span "Procurement Officer"
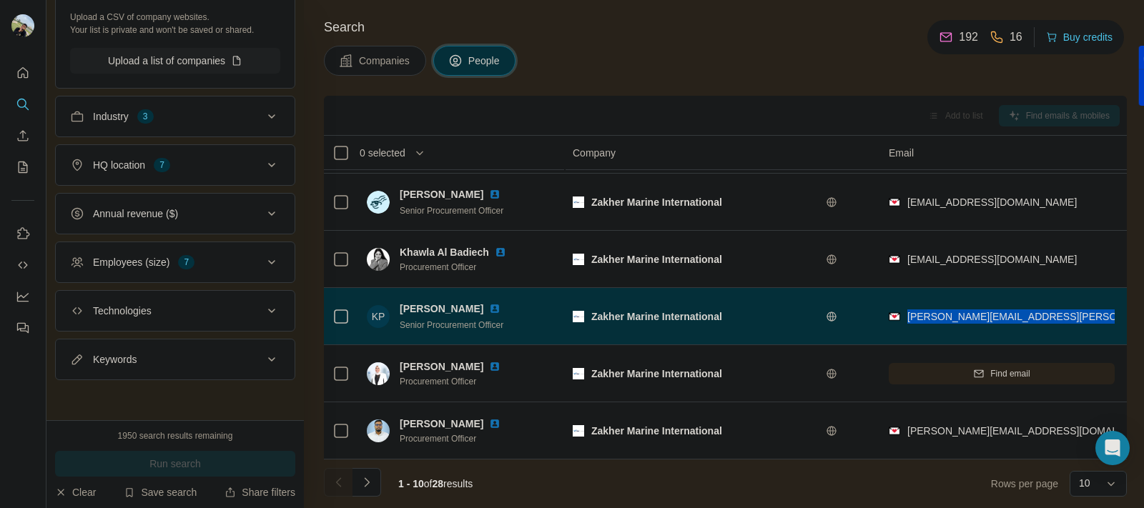
drag, startPoint x: 1078, startPoint y: 309, endPoint x: 909, endPoint y: 299, distance: 169.8
click at [909, 299] on div "[PERSON_NAME][EMAIL_ADDRESS][PERSON_NAME][DOMAIN_NAME]" at bounding box center [1002, 316] width 226 height 39
copy span "[PERSON_NAME][EMAIL_ADDRESS][PERSON_NAME][DOMAIN_NAME]"
drag, startPoint x: 444, startPoint y: 295, endPoint x: 402, endPoint y: 295, distance: 42.2
click at [402, 302] on span "[PERSON_NAME]" at bounding box center [442, 309] width 84 height 14
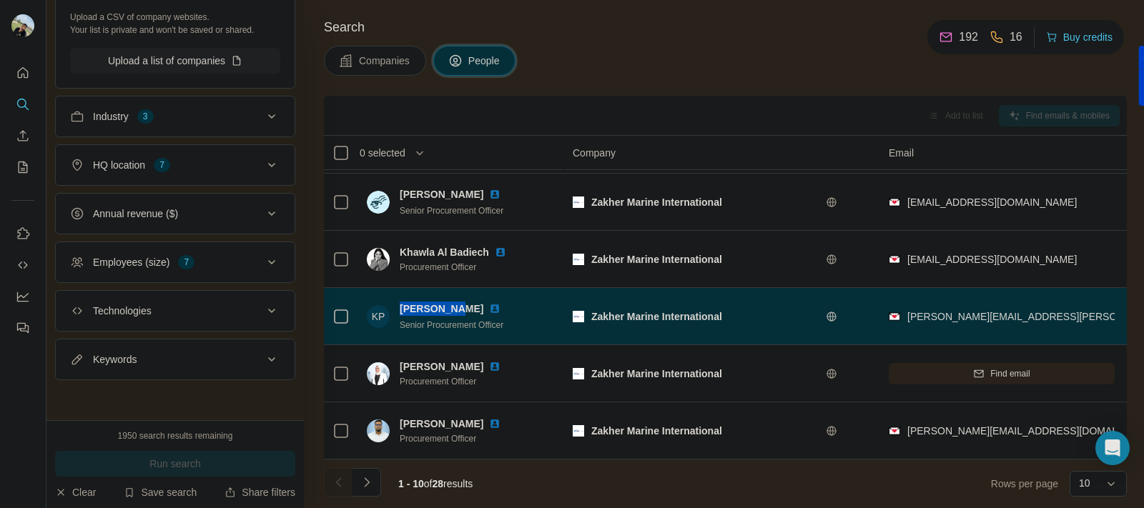
copy span "[PERSON_NAME]"
drag, startPoint x: 513, startPoint y: 315, endPoint x: 399, endPoint y: 330, distance: 115.4
click at [399, 330] on td "KP [PERSON_NAME] Senior Procurement Officer" at bounding box center [461, 316] width 207 height 57
copy span "Senior Procurement Officer"
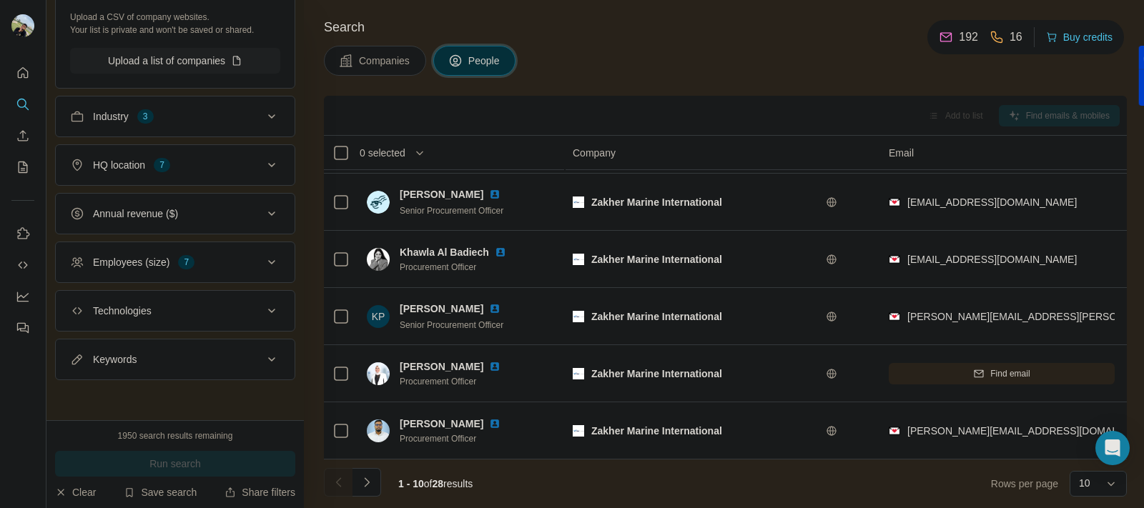
click at [731, 63] on div "Companies People" at bounding box center [725, 61] width 803 height 30
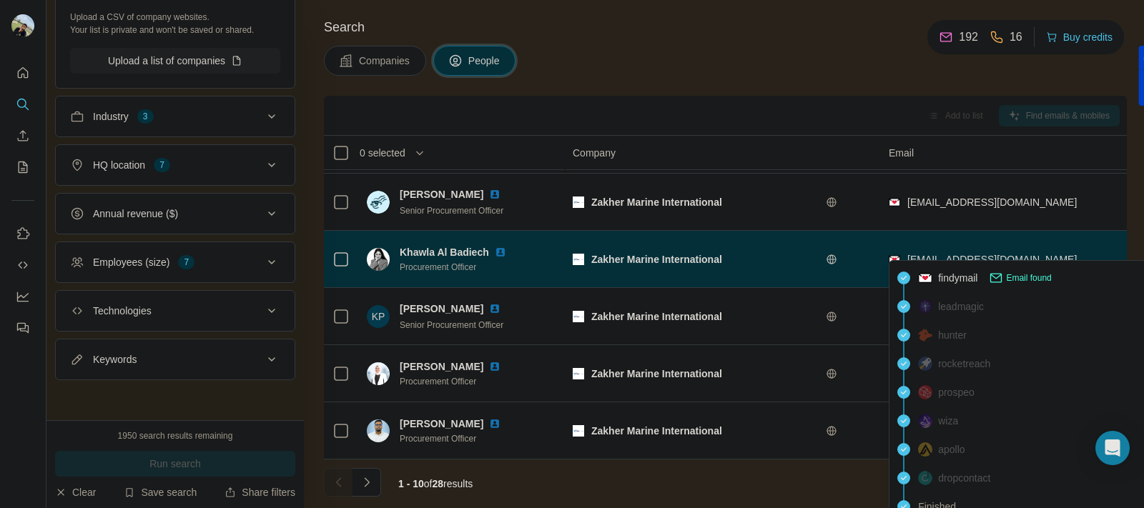
drag, startPoint x: 1069, startPoint y: 245, endPoint x: 906, endPoint y: 249, distance: 163.1
click at [906, 249] on div "[EMAIL_ADDRESS][DOMAIN_NAME]" at bounding box center [1002, 259] width 226 height 39
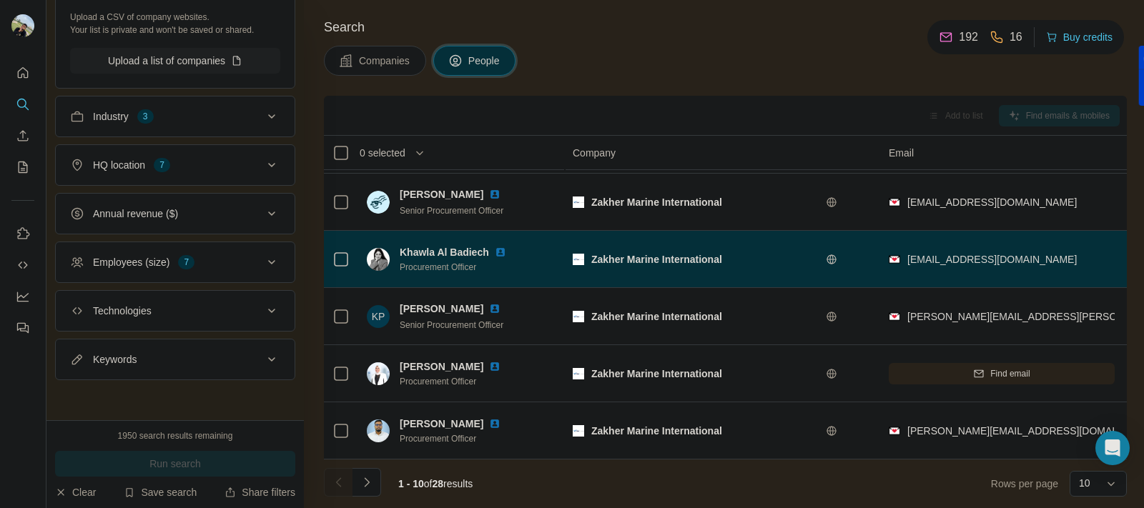
copy span "[EMAIL_ADDRESS][DOMAIN_NAME]"
drag, startPoint x: 488, startPoint y: 241, endPoint x: 395, endPoint y: 247, distance: 92.4
click at [395, 247] on div "Khawla Al Badiech Procurement Officer" at bounding box center [445, 259] width 157 height 29
drag, startPoint x: 481, startPoint y: 258, endPoint x: 400, endPoint y: 262, distance: 80.9
click at [400, 262] on span "Procurement Officer" at bounding box center [462, 267] width 124 height 13
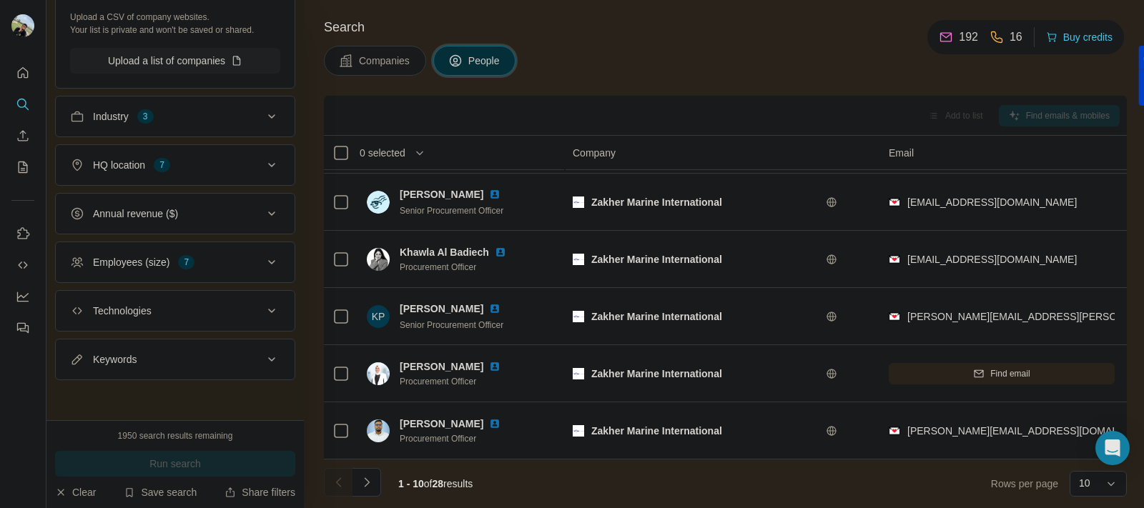
click at [578, 54] on div "Companies People" at bounding box center [725, 61] width 803 height 30
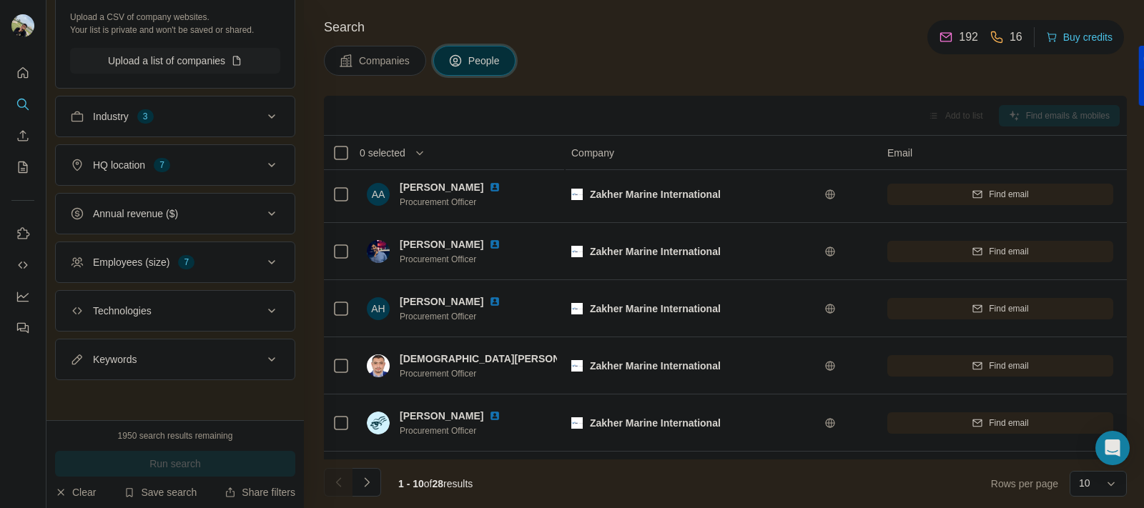
scroll to position [4, 1]
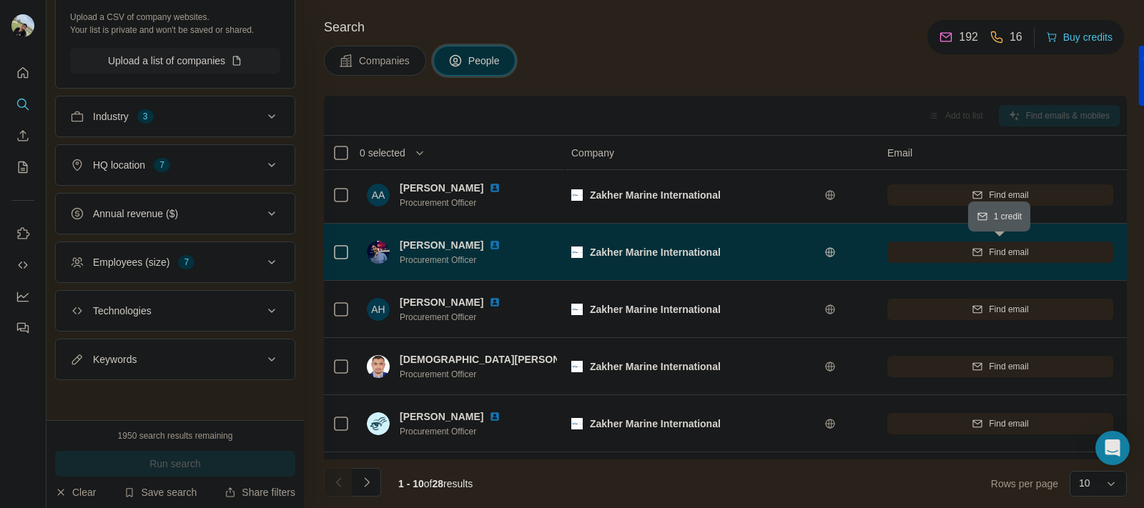
click at [942, 250] on div "Find email" at bounding box center [1000, 252] width 226 height 13
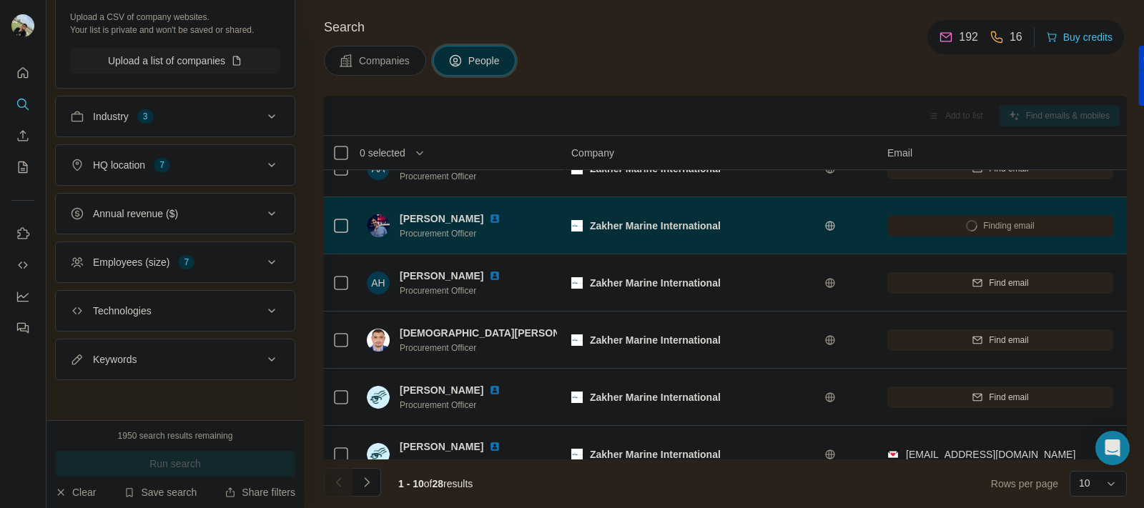
scroll to position [38, 1]
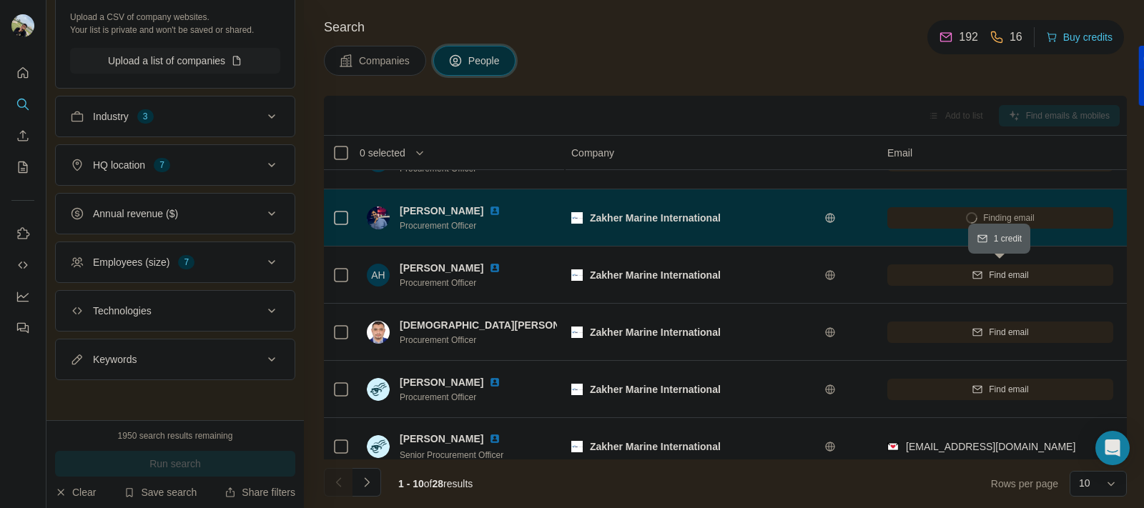
click at [892, 273] on div "Find email" at bounding box center [1000, 275] width 226 height 13
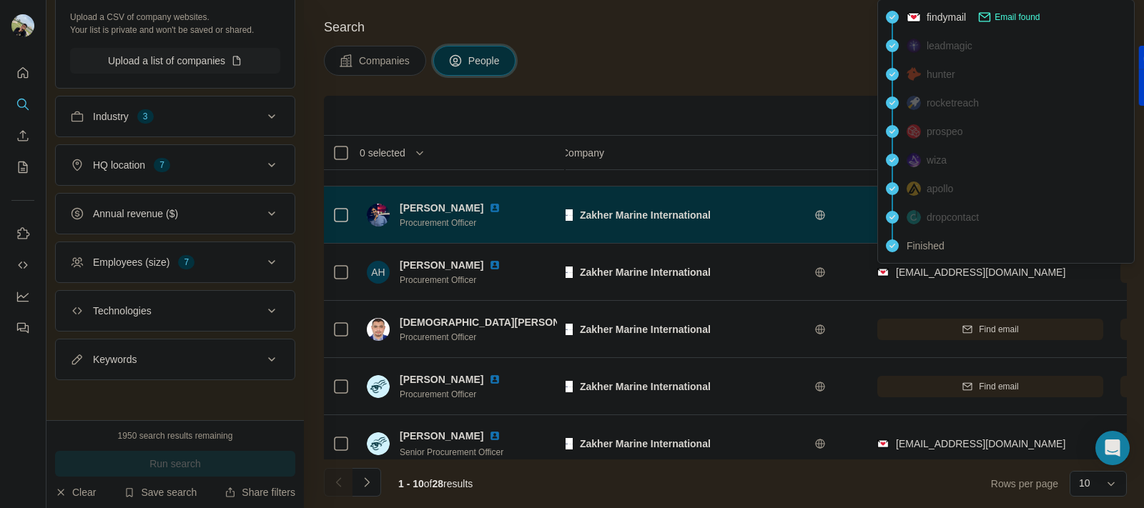
scroll to position [41, 11]
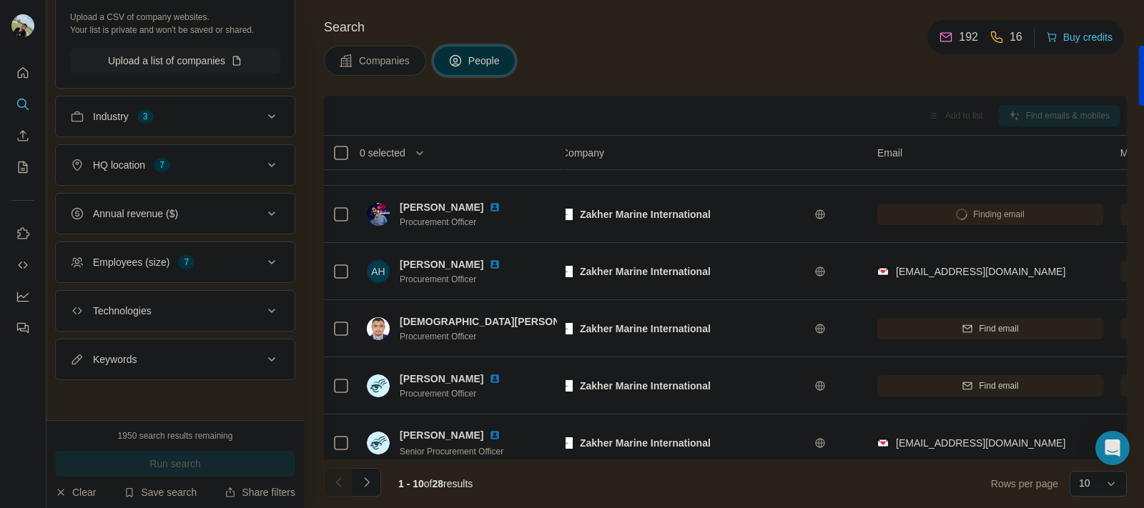
click at [784, 62] on div "Companies People" at bounding box center [725, 61] width 803 height 30
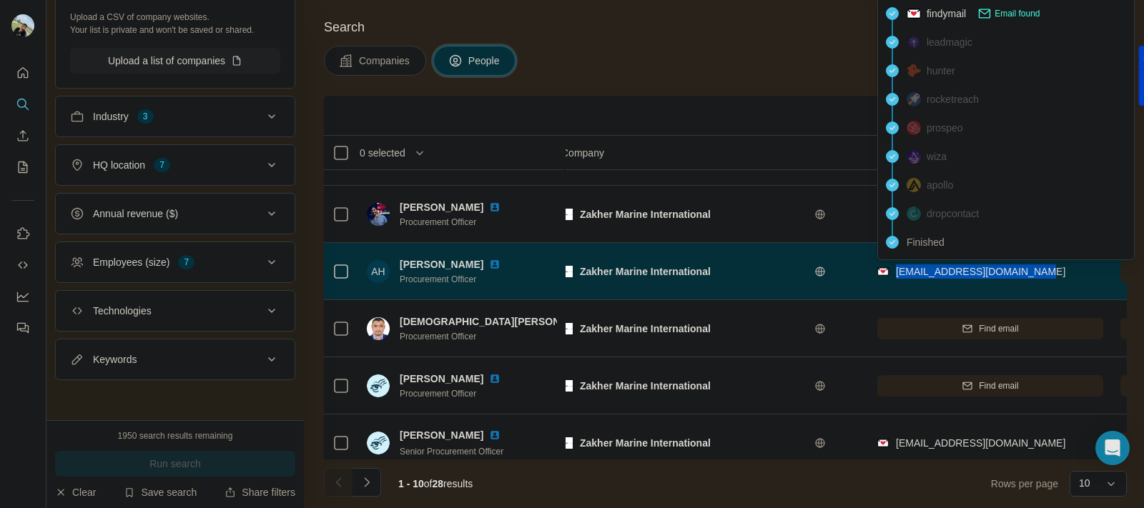
drag, startPoint x: 1048, startPoint y: 270, endPoint x: 895, endPoint y: 274, distance: 153.8
click at [895, 274] on div "[EMAIL_ADDRESS][DOMAIN_NAME]" at bounding box center [990, 271] width 226 height 39
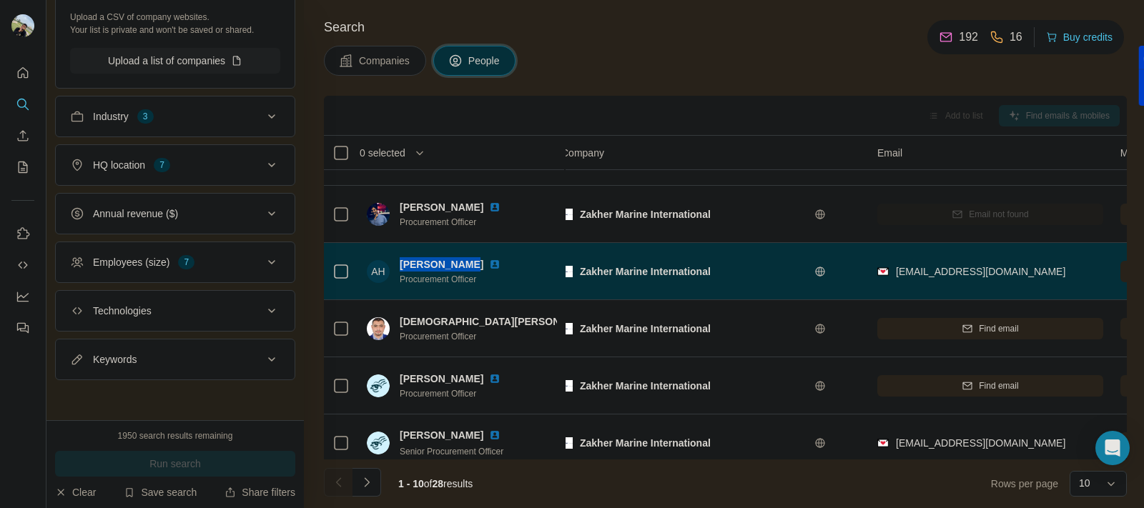
drag, startPoint x: 467, startPoint y: 265, endPoint x: 397, endPoint y: 262, distance: 70.1
click at [397, 262] on div "[PERSON_NAME] Procurement Officer" at bounding box center [442, 271] width 151 height 29
drag, startPoint x: 483, startPoint y: 279, endPoint x: 398, endPoint y: 292, distance: 85.4
click at [398, 292] on td "[PERSON_NAME] Procurement Officer" at bounding box center [461, 271] width 207 height 57
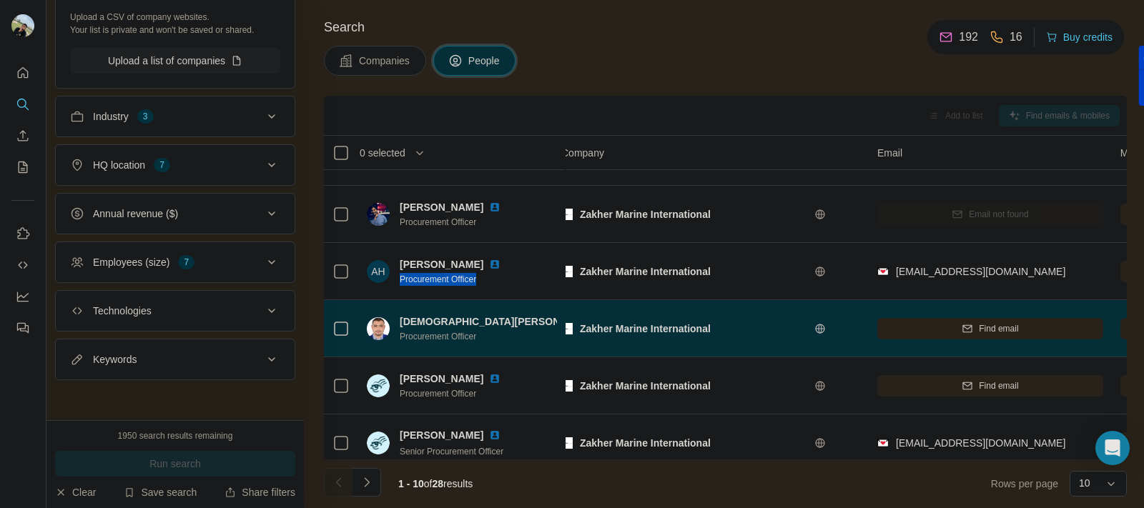
scroll to position [0, 11]
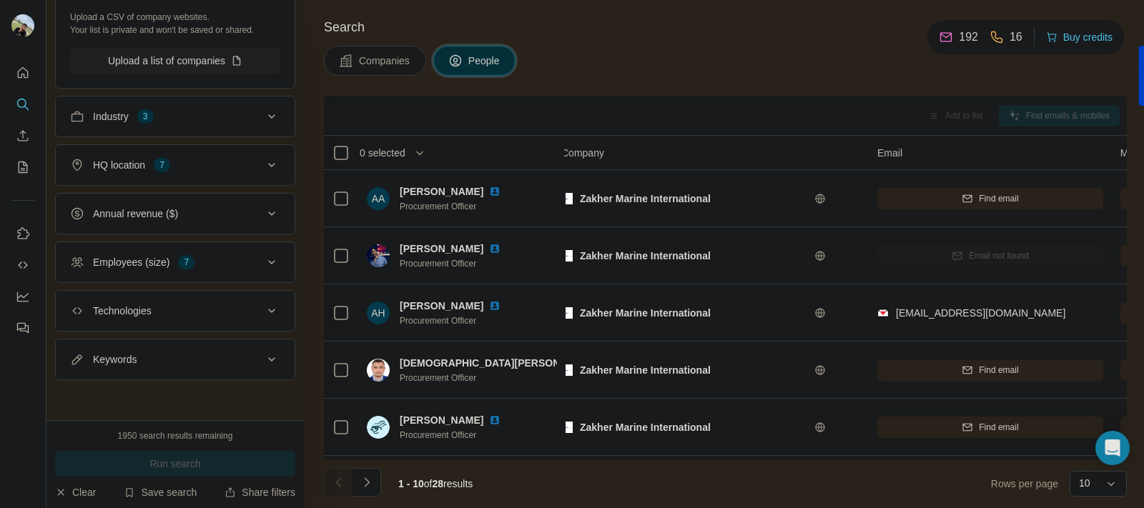
click at [735, 73] on div "Companies People" at bounding box center [725, 61] width 803 height 30
click at [370, 473] on button "Navigate to next page" at bounding box center [367, 482] width 29 height 29
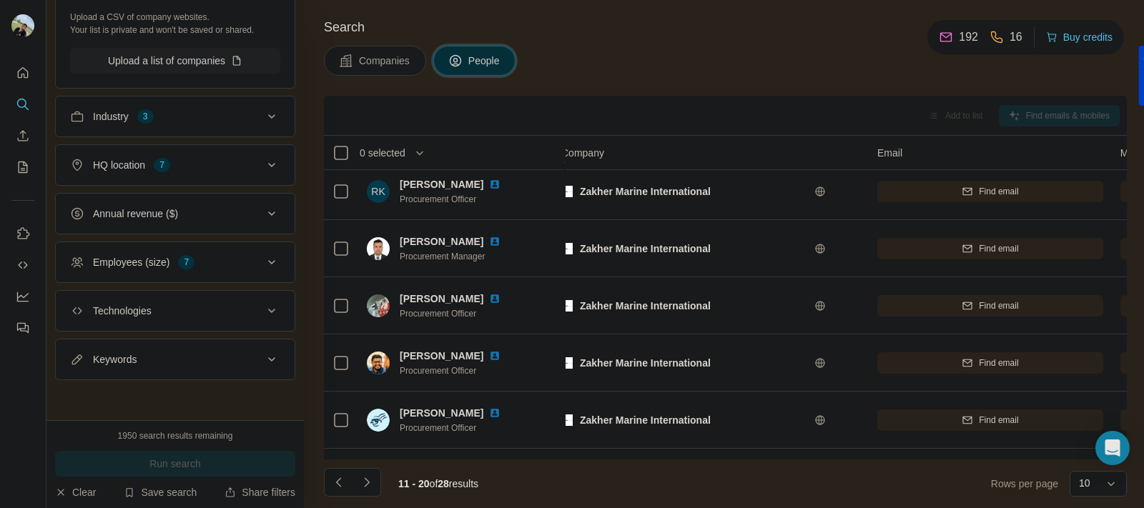
scroll to position [291, 11]
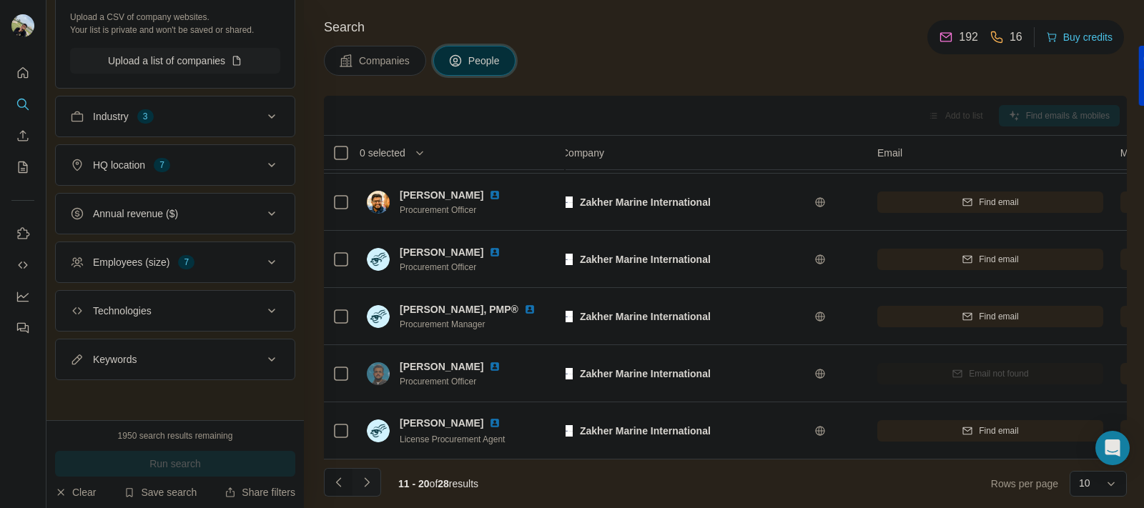
click at [369, 481] on icon "Navigate to next page" at bounding box center [367, 483] width 14 height 14
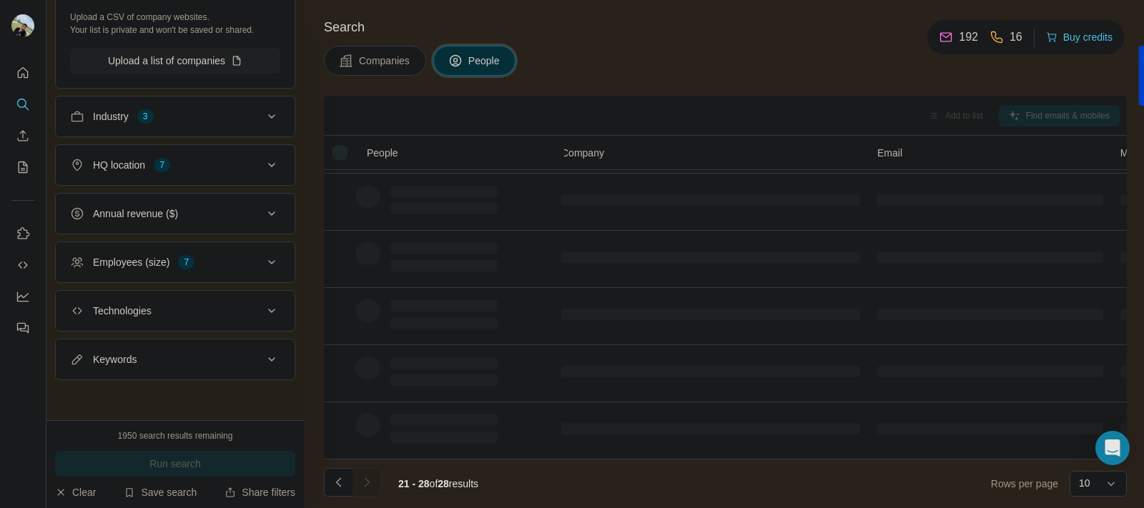
scroll to position [177, 11]
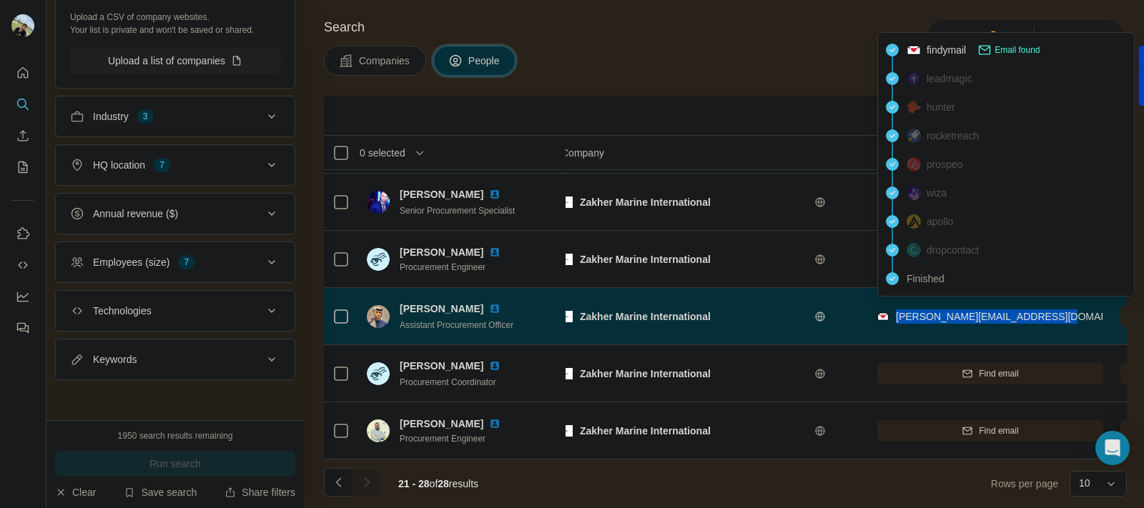
drag, startPoint x: 1062, startPoint y: 307, endPoint x: 899, endPoint y: 312, distance: 163.1
click at [899, 312] on div "[PERSON_NAME][EMAIL_ADDRESS][DOMAIN_NAME]" at bounding box center [990, 316] width 226 height 39
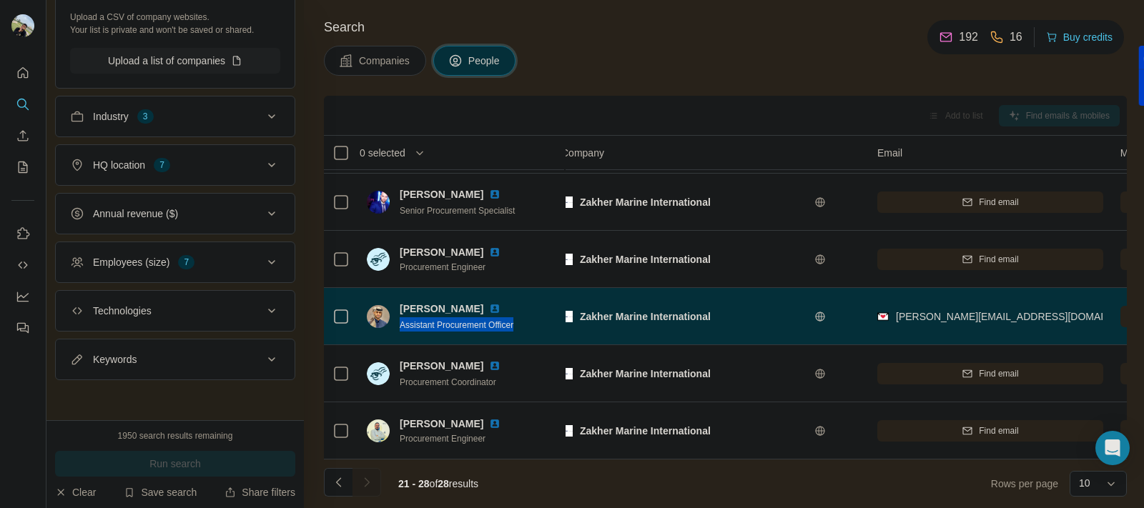
drag, startPoint x: 526, startPoint y: 313, endPoint x: 398, endPoint y: 322, distance: 127.6
click at [398, 322] on div "[PERSON_NAME] Assistant Procurement Officer" at bounding box center [462, 316] width 190 height 39
drag, startPoint x: 488, startPoint y: 295, endPoint x: 397, endPoint y: 302, distance: 91.8
click at [397, 302] on div "[PERSON_NAME] Assistant Procurement Officer" at bounding box center [442, 317] width 151 height 30
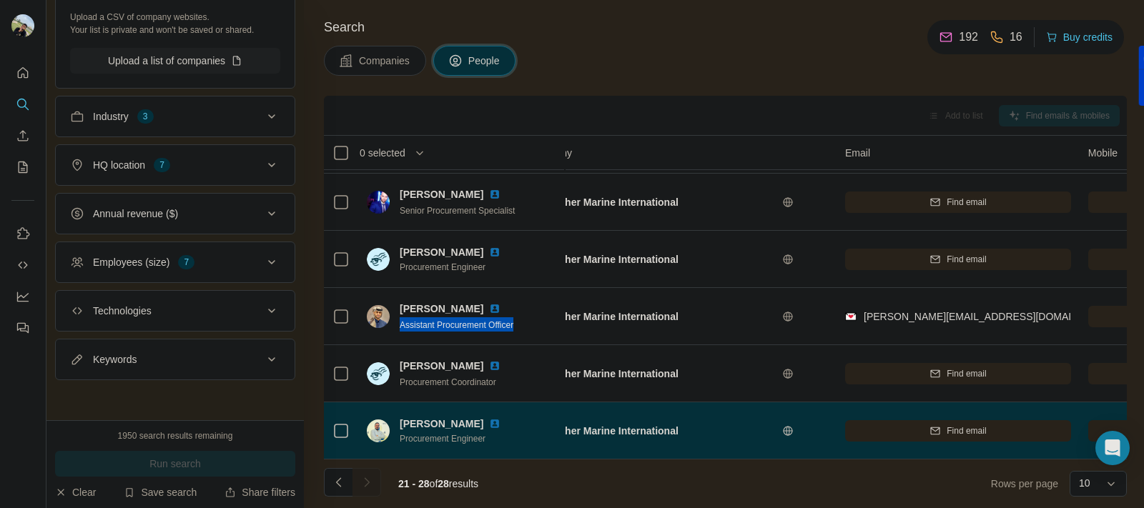
scroll to position [177, 44]
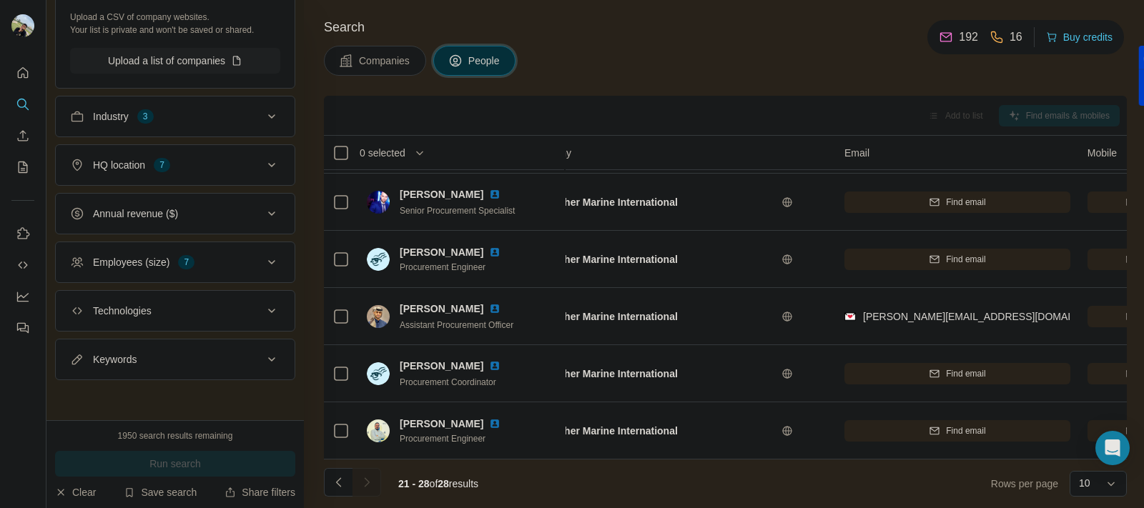
click at [526, 91] on div "Search Companies People Add to list Find emails & mobiles 0 selected People Com…" at bounding box center [724, 254] width 840 height 508
